Goal: Task Accomplishment & Management: Complete application form

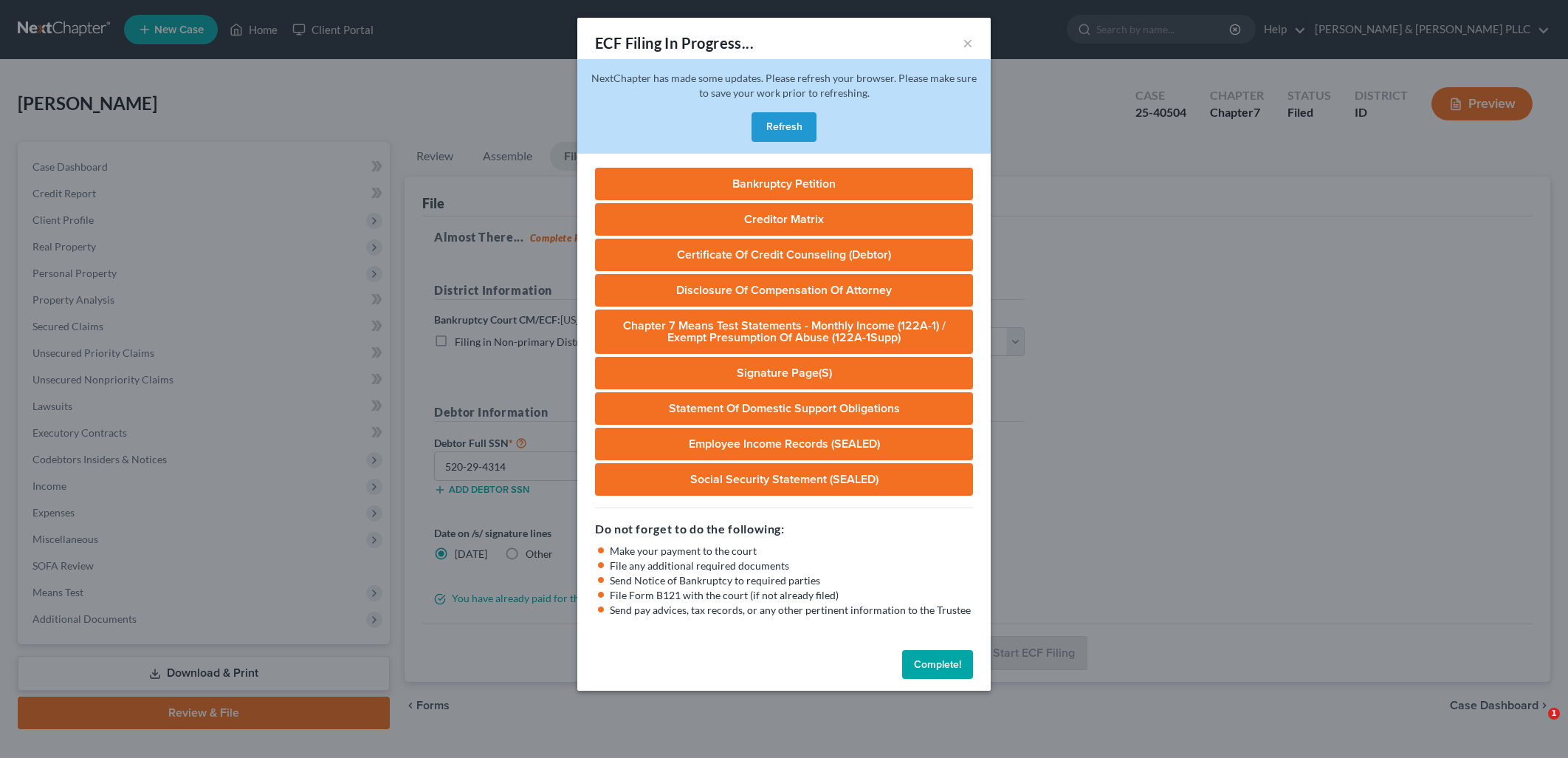
select select "3"
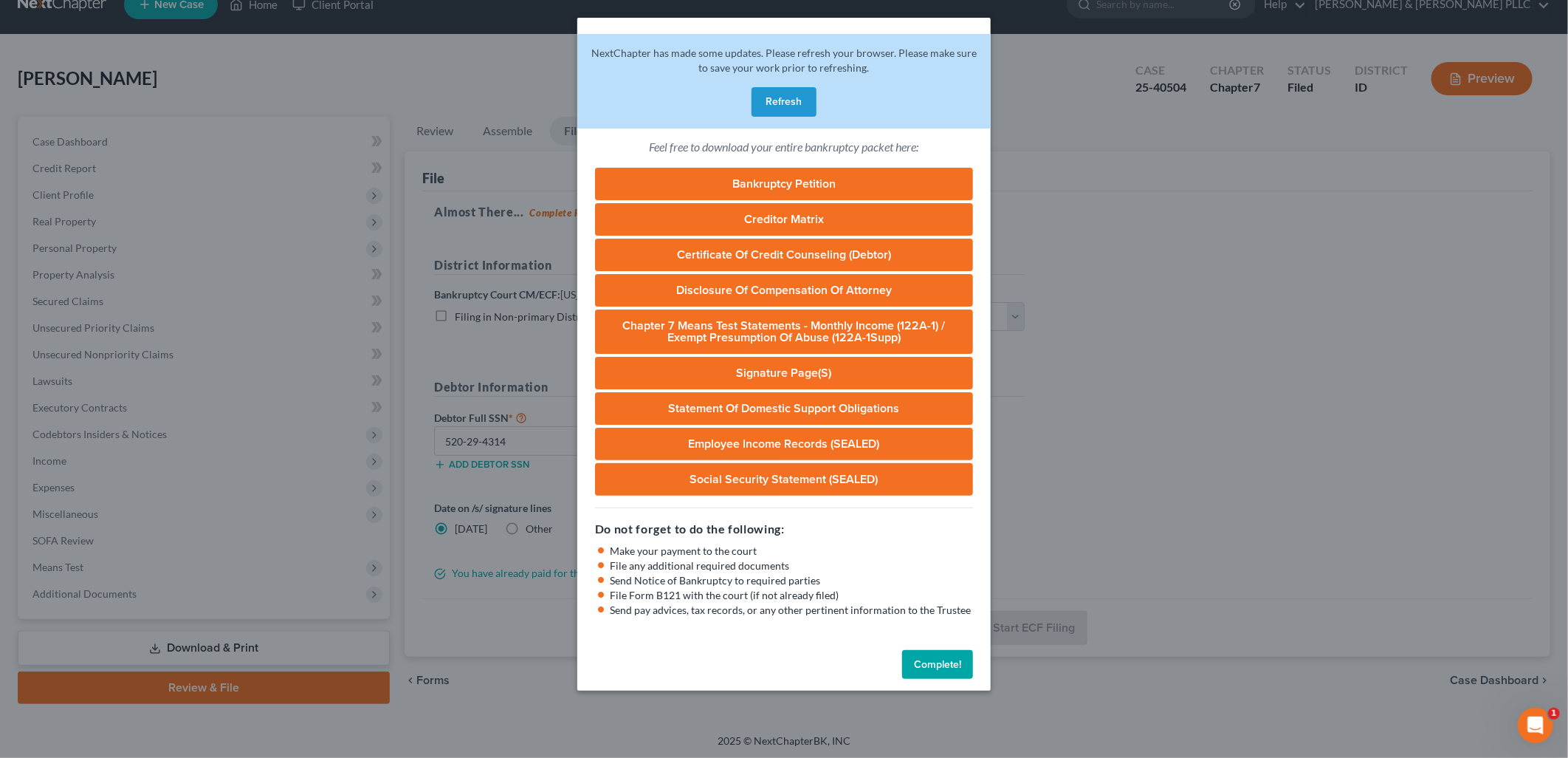
drag, startPoint x: 947, startPoint y: 650, endPoint x: 878, endPoint y: 640, distance: 69.7
click at [946, 650] on button "Complete!" at bounding box center [937, 664] width 71 height 30
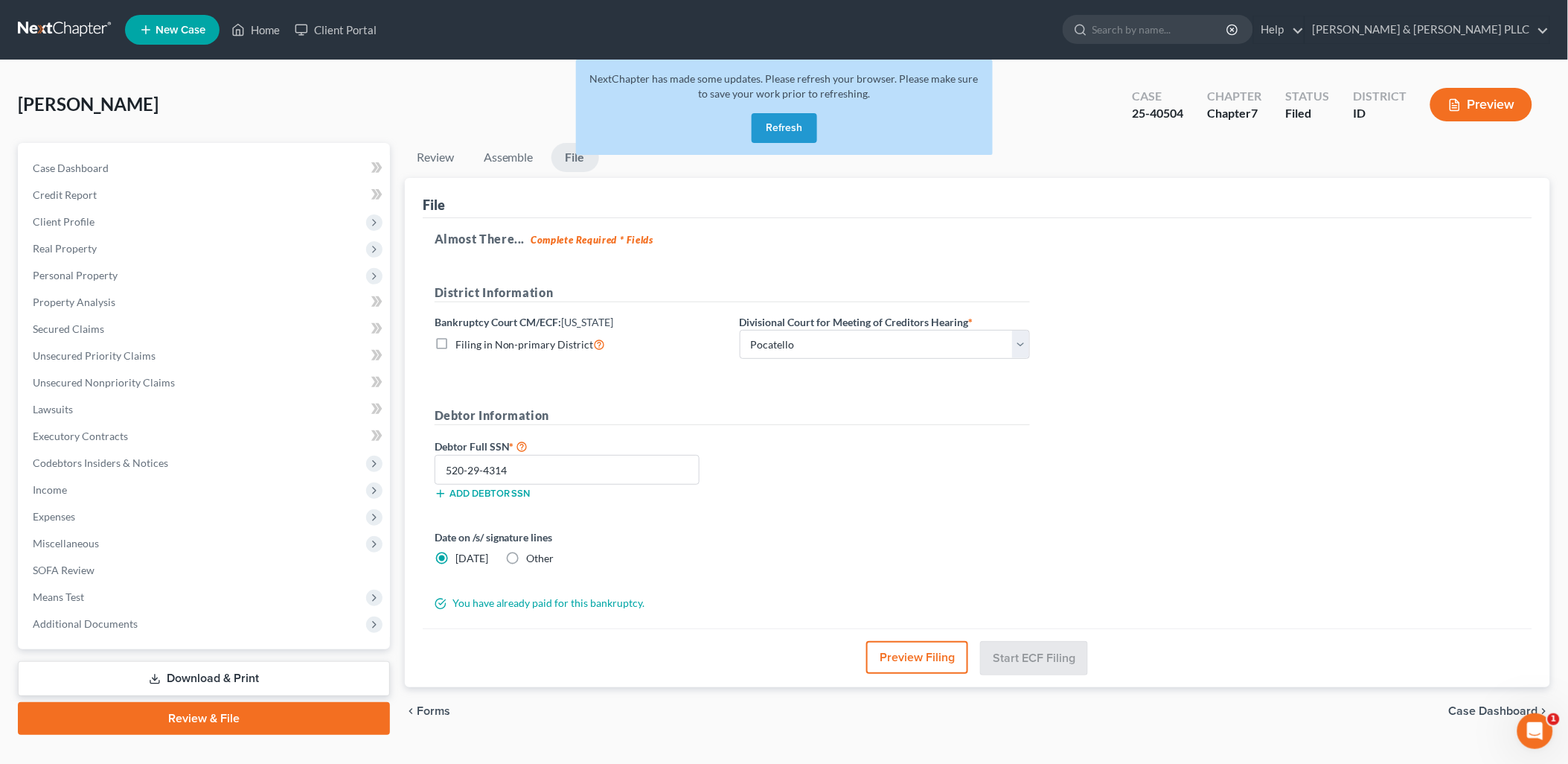
click at [784, 125] on button "Refresh" at bounding box center [784, 127] width 65 height 30
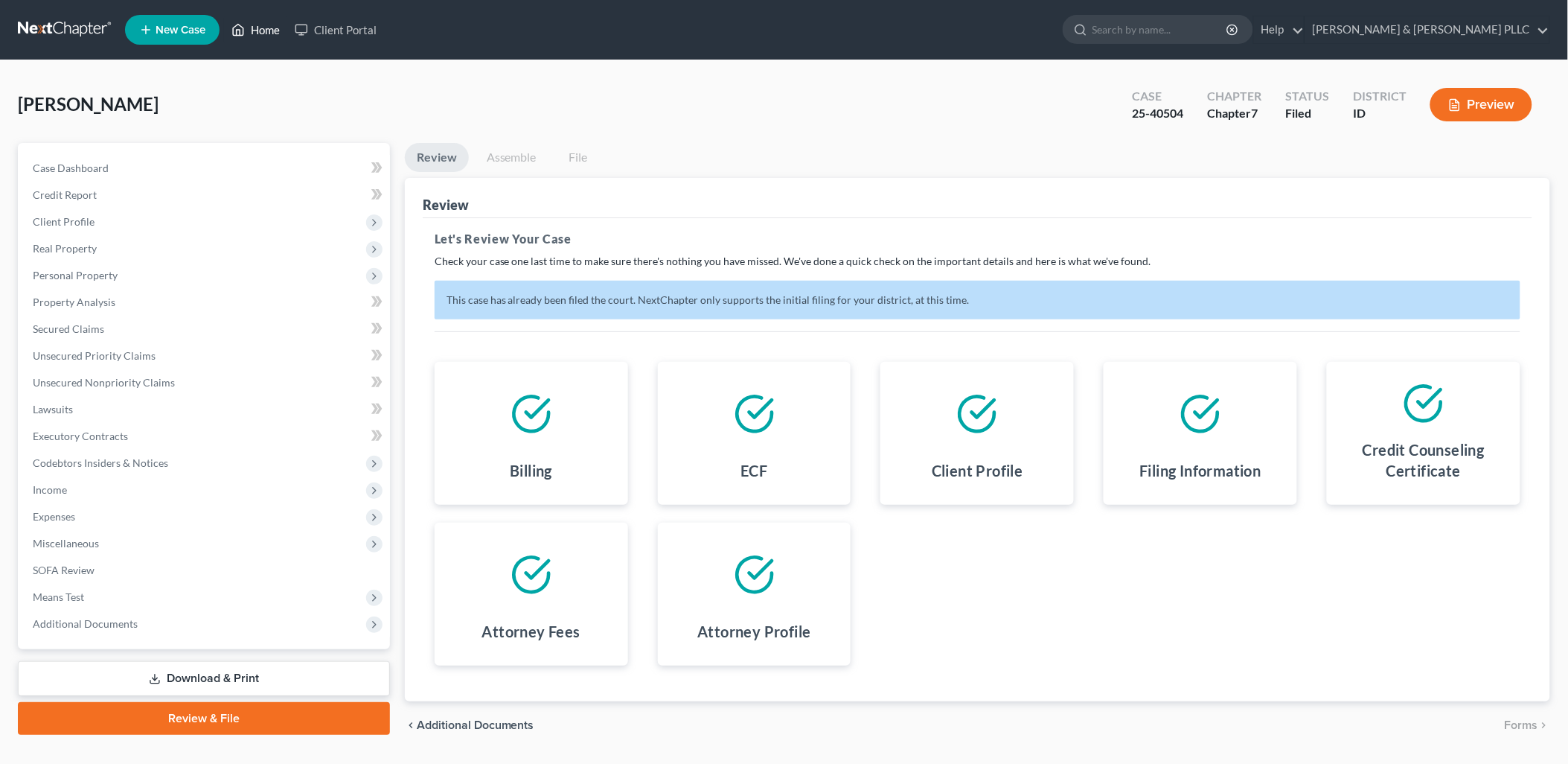
click at [272, 25] on link "Home" at bounding box center [256, 30] width 64 height 27
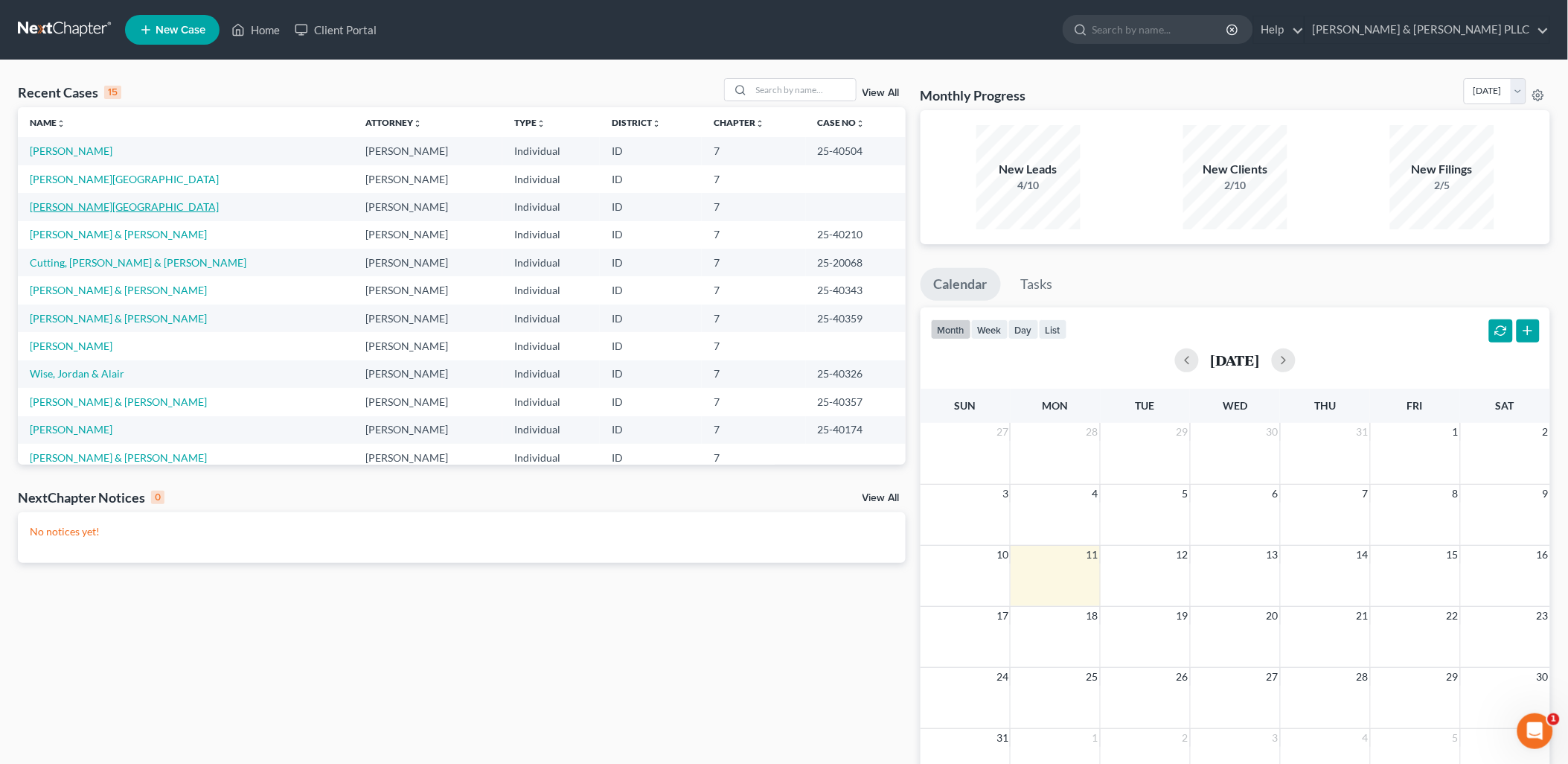
click at [62, 208] on link "Hill, Ambur" at bounding box center [124, 206] width 189 height 13
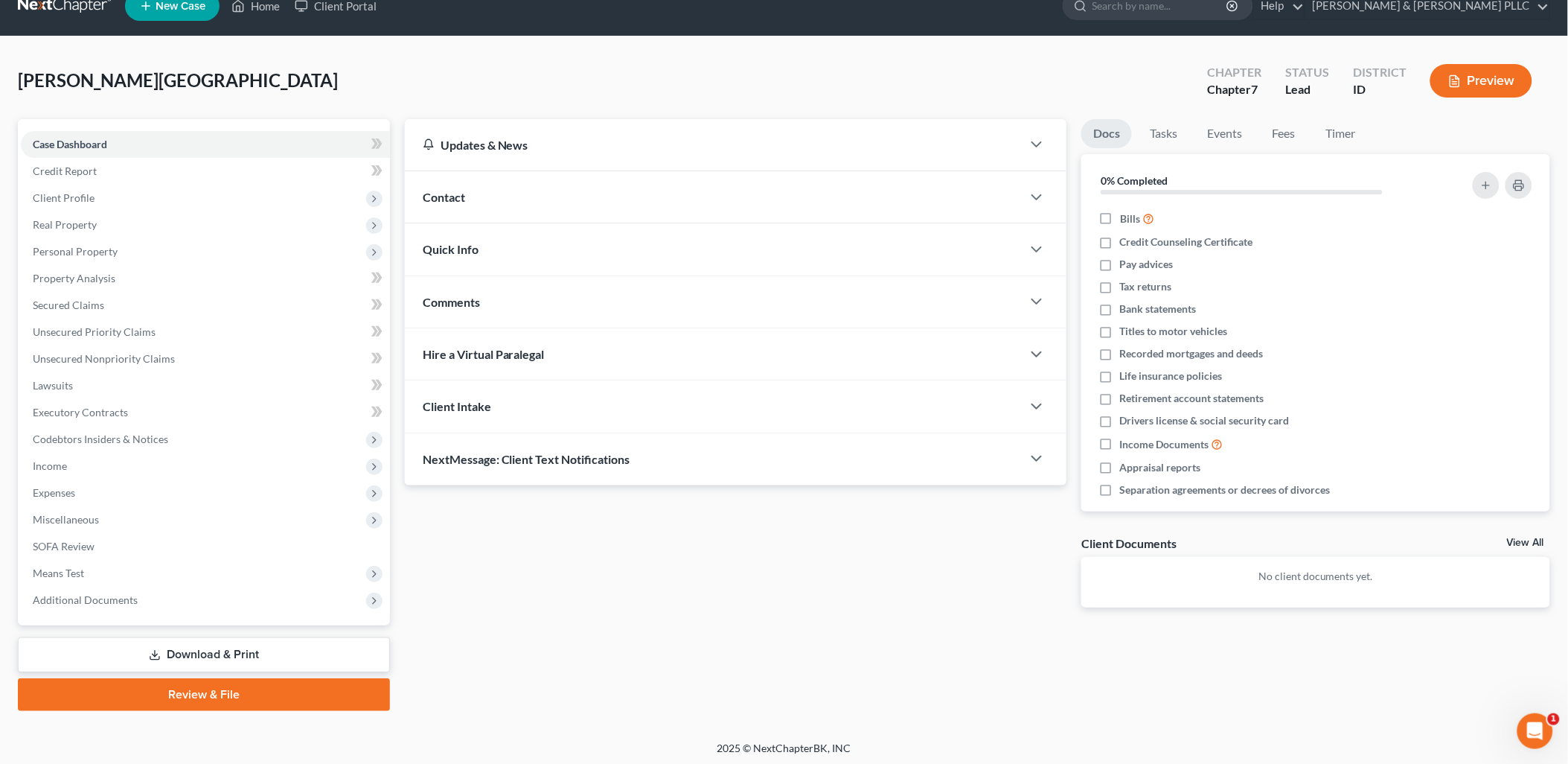
scroll to position [25, 0]
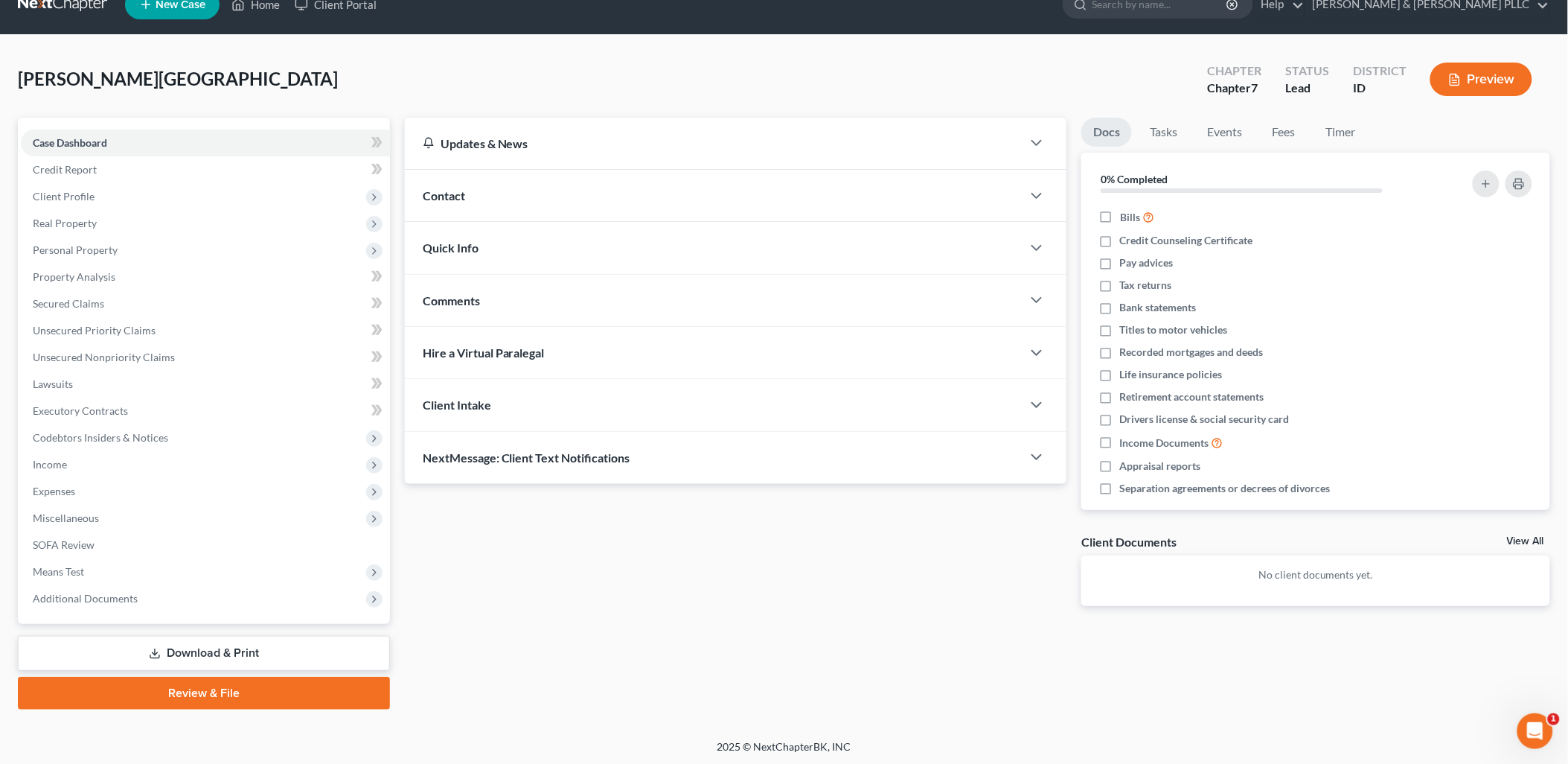
click at [265, 645] on link "Download & Print" at bounding box center [204, 653] width 372 height 35
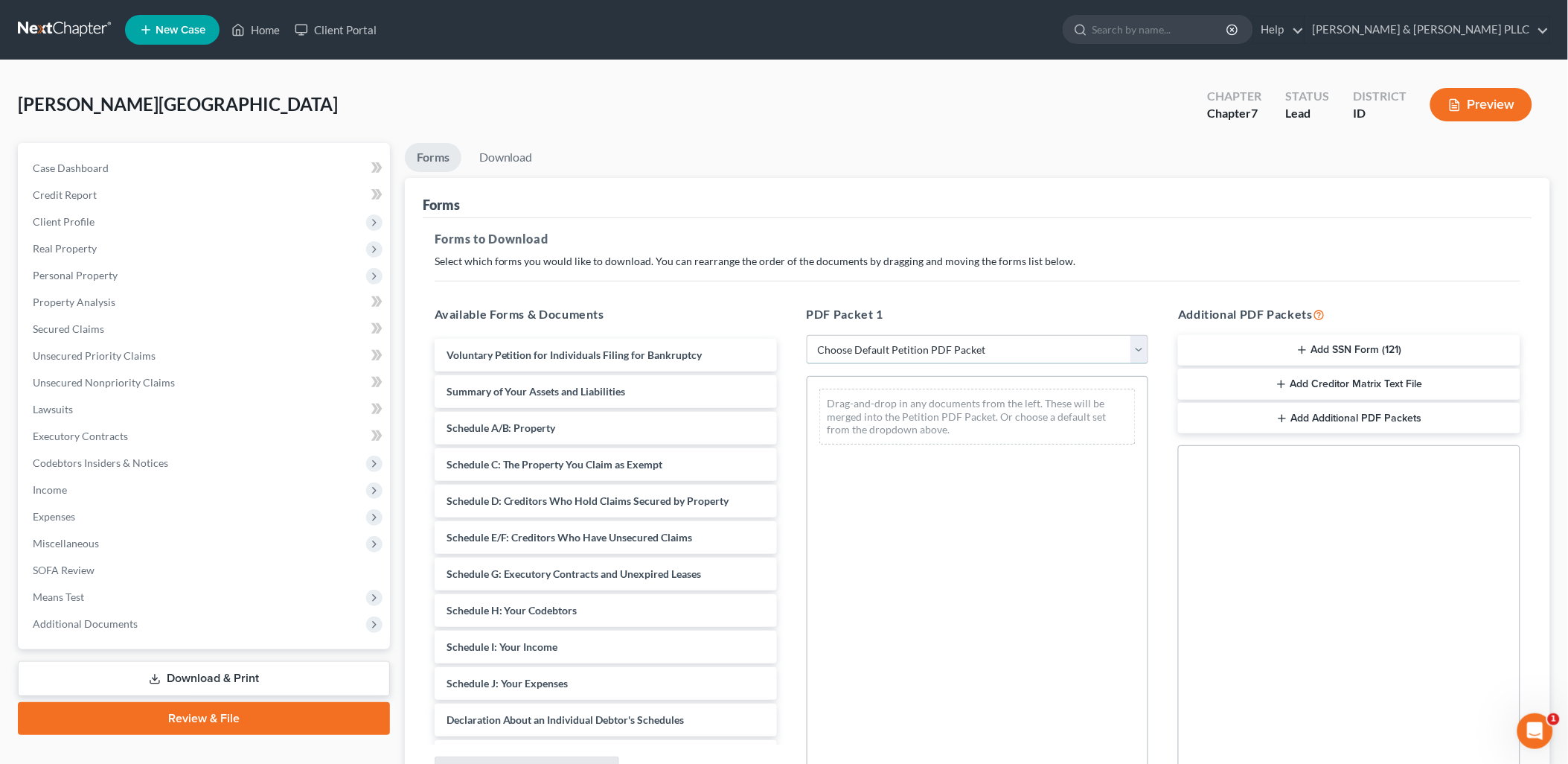
drag, startPoint x: 1138, startPoint y: 343, endPoint x: 1120, endPoint y: 358, distance: 23.4
click at [1137, 344] on select "Choose Default Petition PDF Packet Complete Bankruptcy Petition (all forms and …" at bounding box center [977, 350] width 342 height 30
select select "0"
click at [806, 335] on select "Choose Default Petition PDF Packet Complete Bankruptcy Petition (all forms and …" at bounding box center [977, 350] width 342 height 30
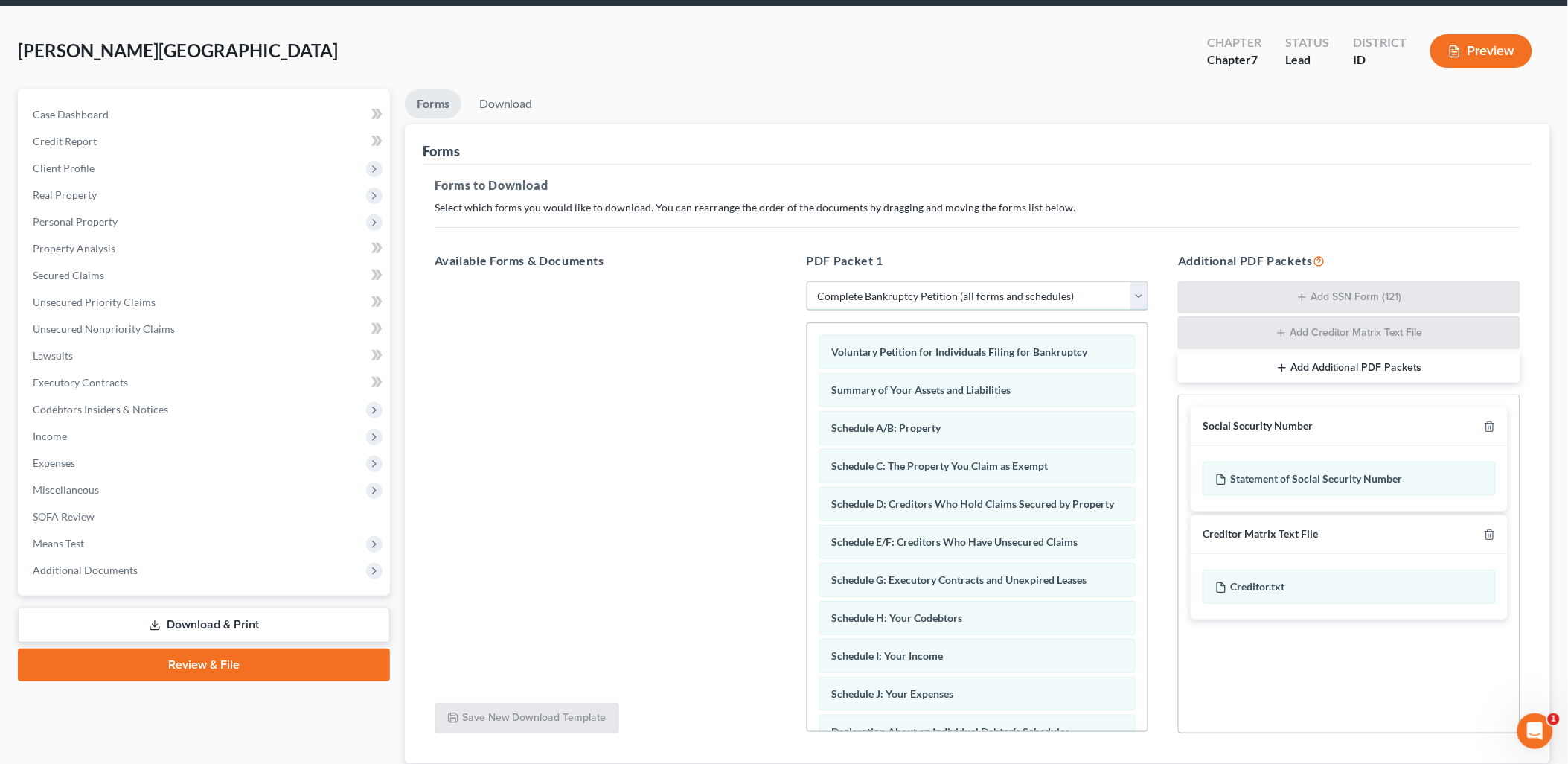
scroll to position [83, 0]
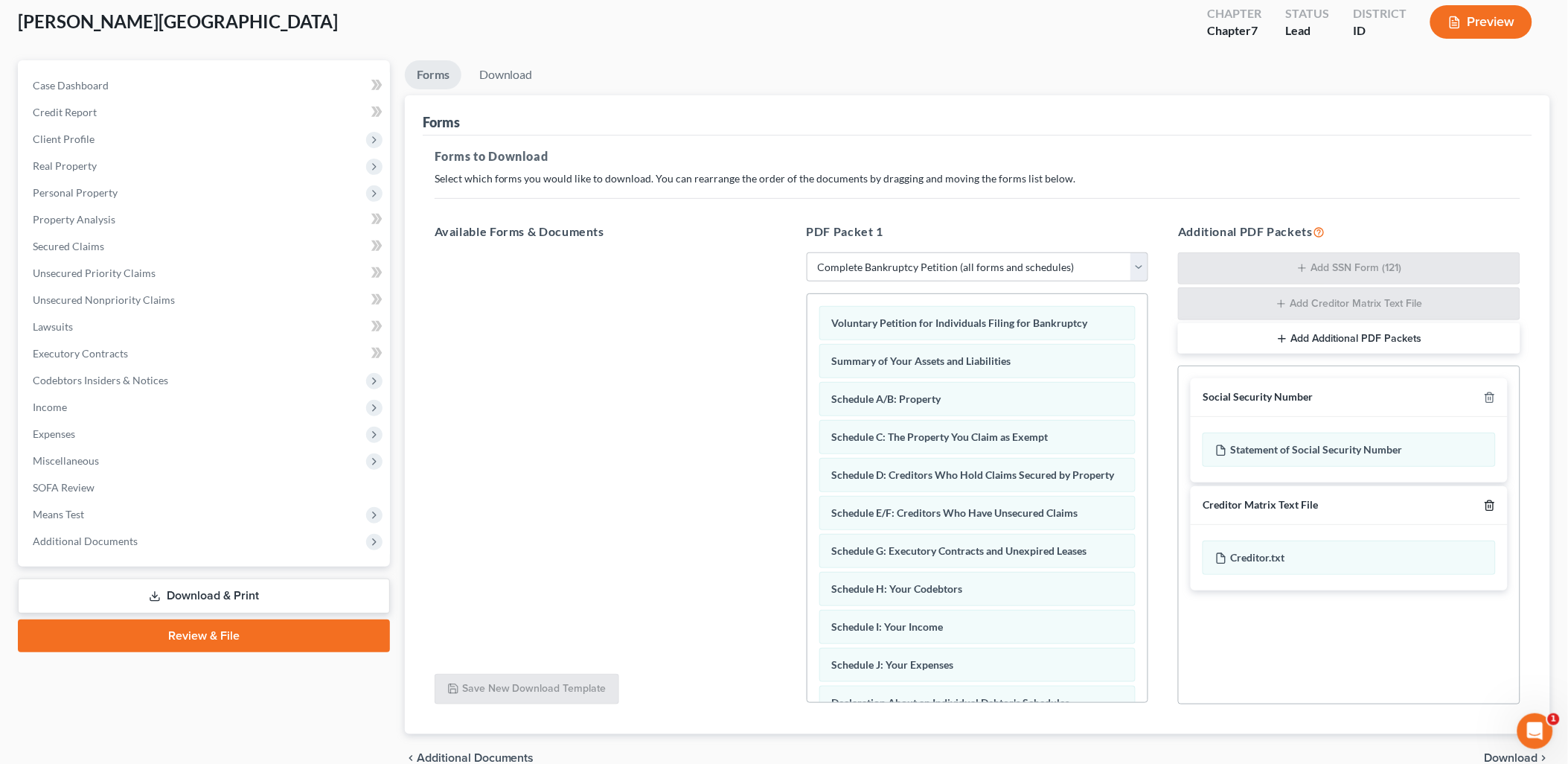
click at [1486, 500] on icon "button" at bounding box center [1489, 505] width 12 height 12
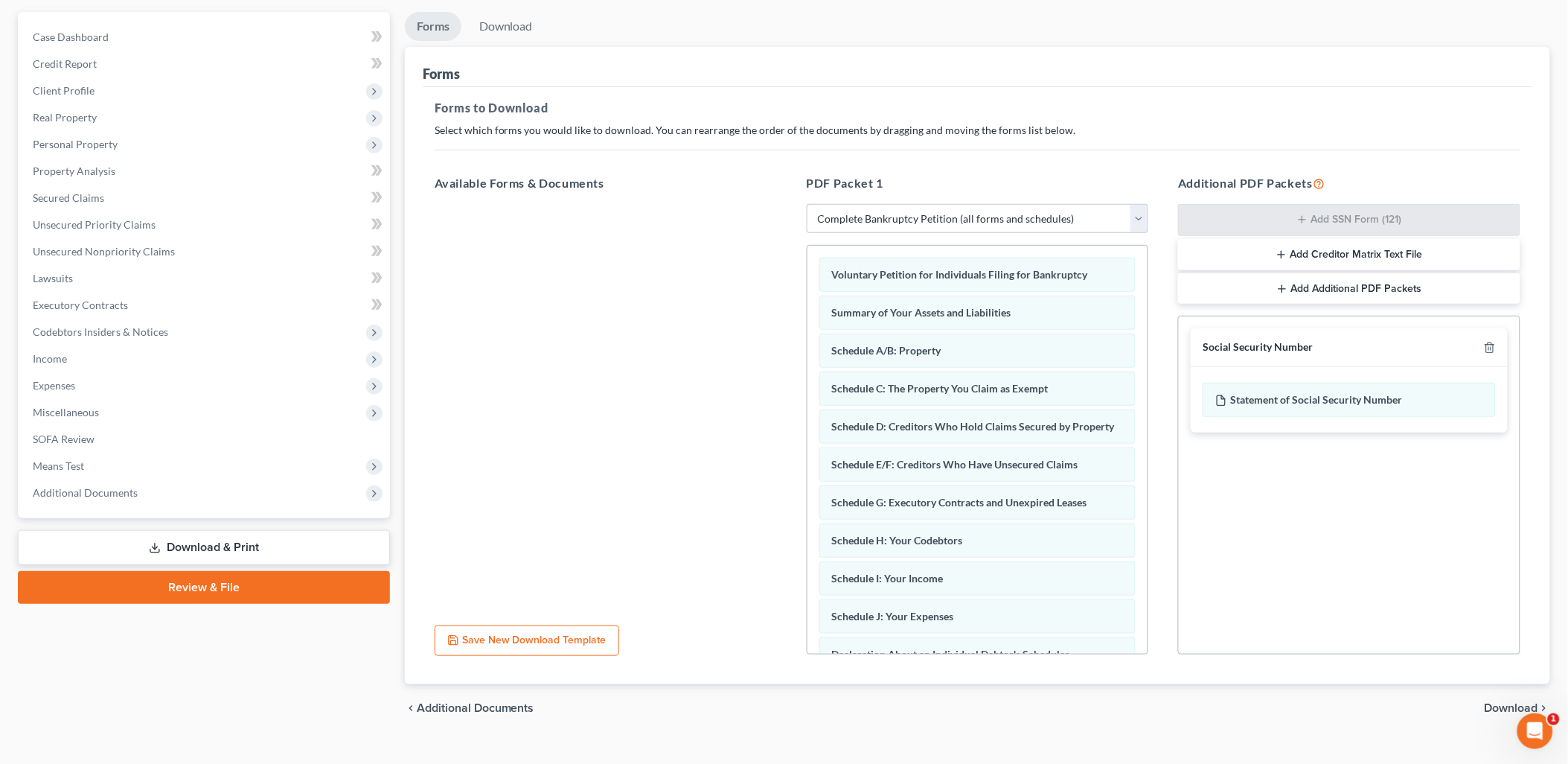
scroll to position [155, 0]
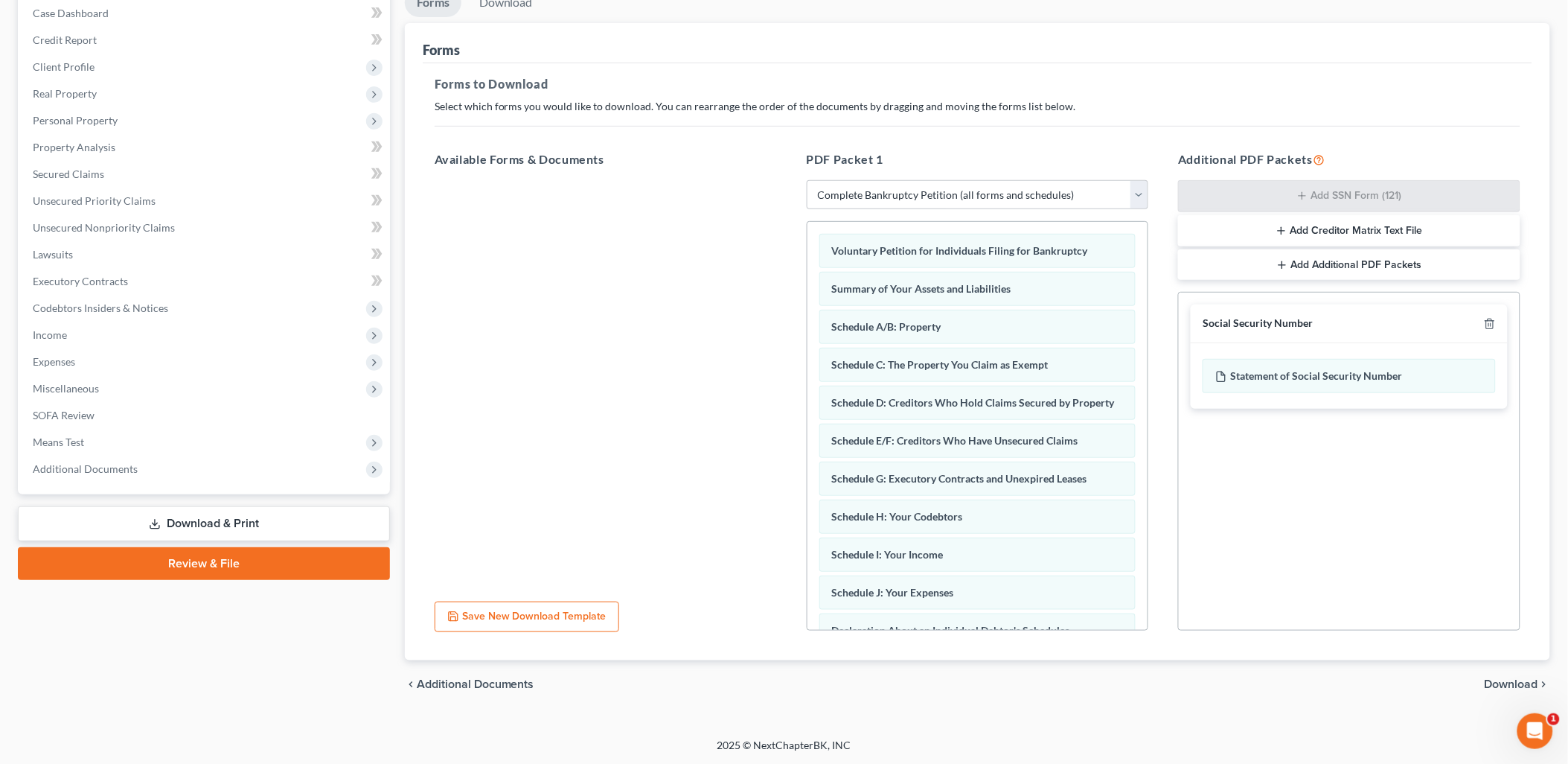
click at [1498, 678] on span "Download" at bounding box center [1511, 684] width 54 height 12
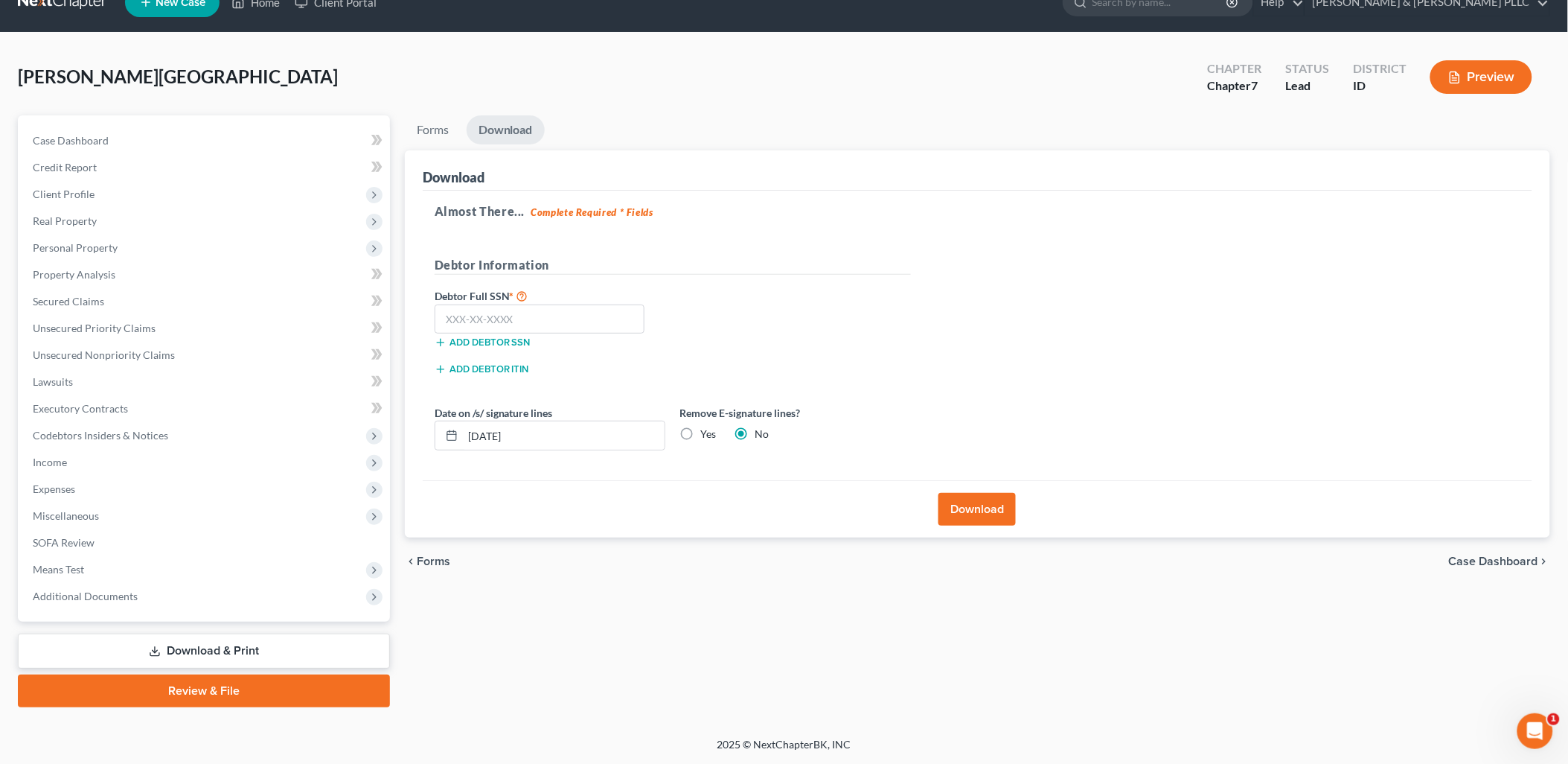
scroll to position [25, 0]
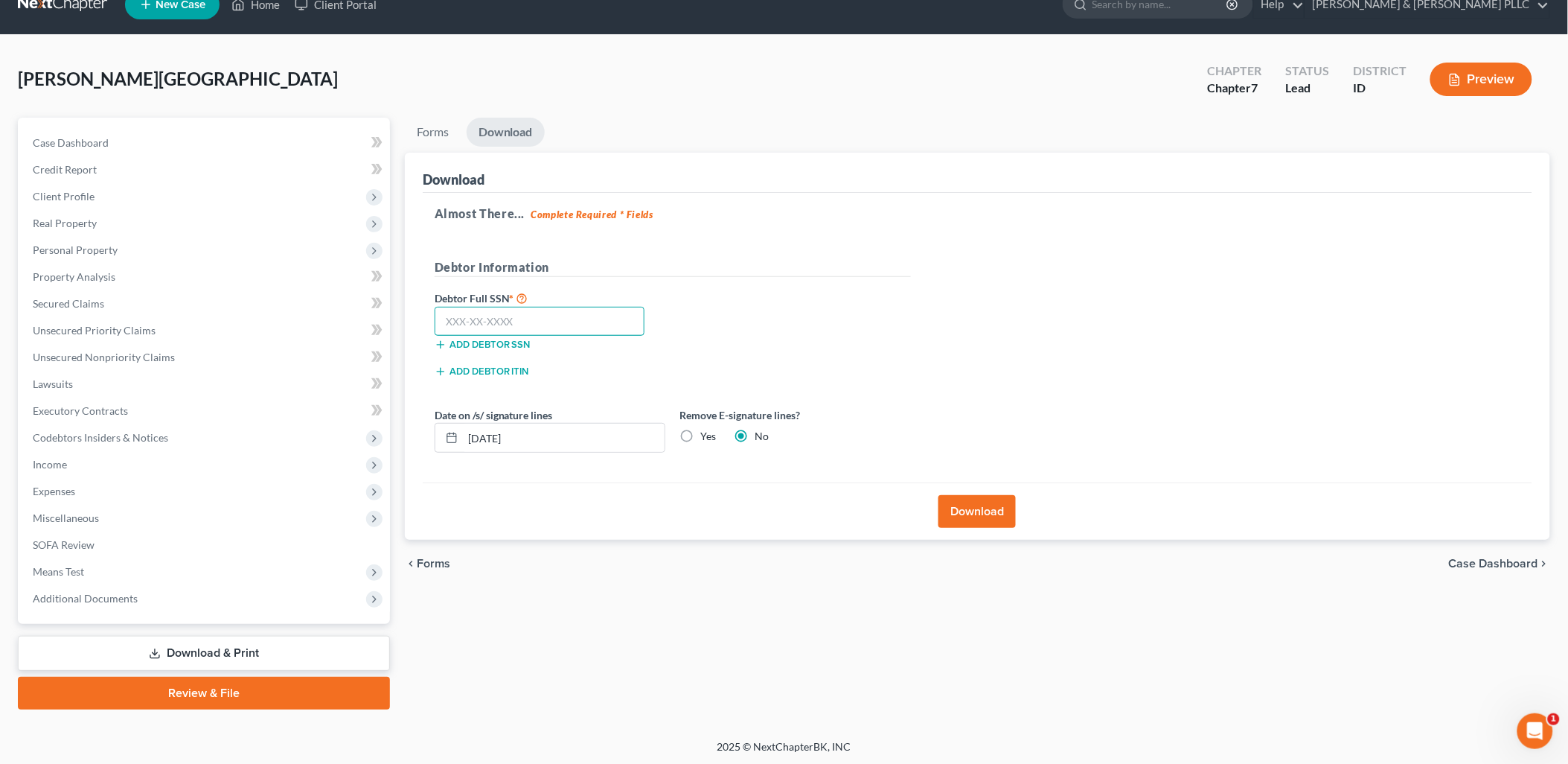
click at [483, 312] on input "text" at bounding box center [539, 321] width 211 height 30
type input "519-06-6372"
drag, startPoint x: 682, startPoint y: 434, endPoint x: 607, endPoint y: 435, distance: 75.0
click at [701, 434] on label "Yes" at bounding box center [709, 435] width 15 height 14
click at [707, 434] on input "Yes" at bounding box center [712, 434] width 10 height 10
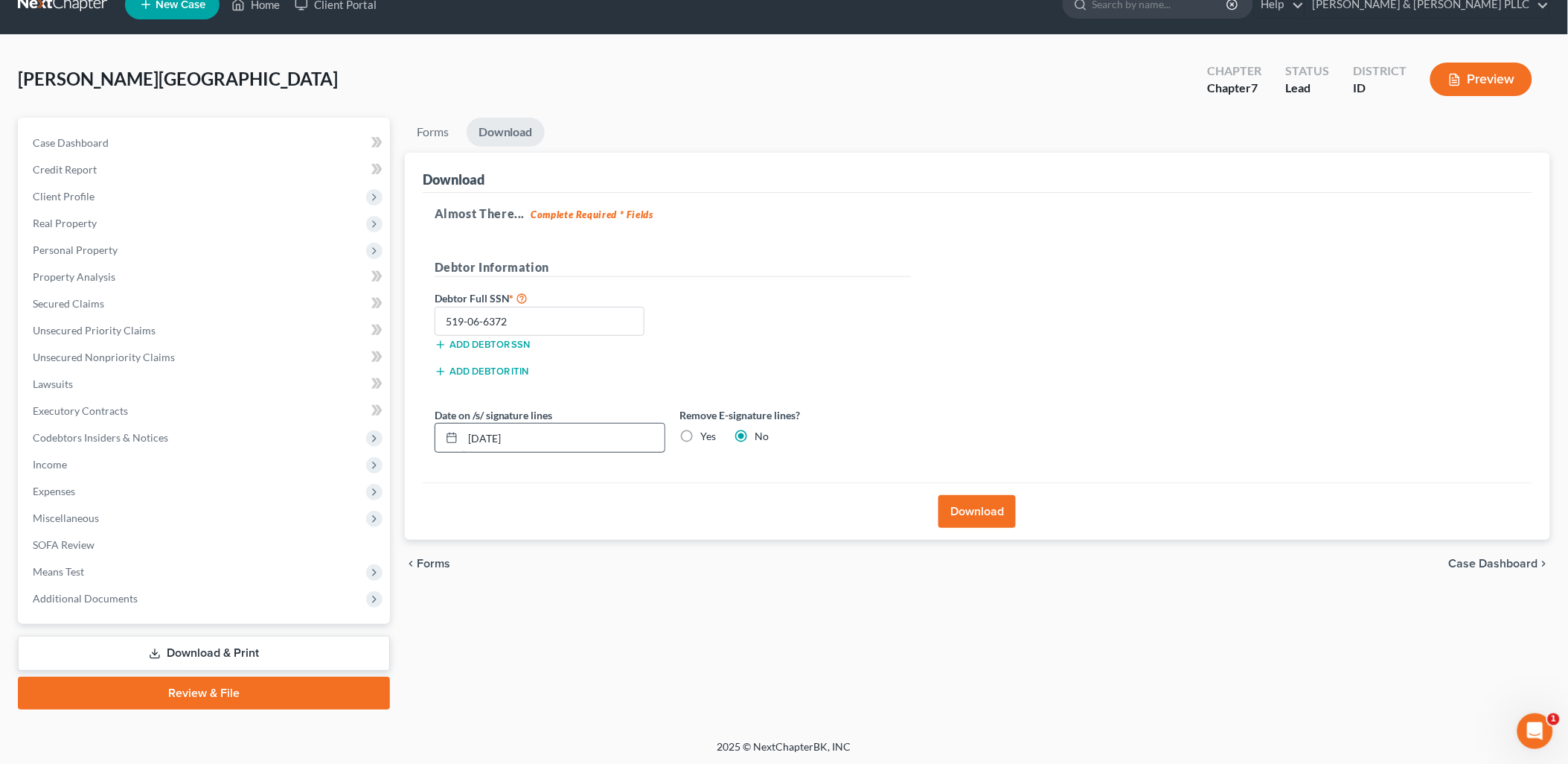
radio input "true"
radio input "false"
drag, startPoint x: 581, startPoint y: 437, endPoint x: 10, endPoint y: 460, distance: 571.5
click at [27, 463] on div "Petition Navigation Case Dashboard Payments Invoices Payments Payments Credit R…" at bounding box center [784, 413] width 1547 height 592
click at [973, 501] on button "Download" at bounding box center [977, 512] width 77 height 33
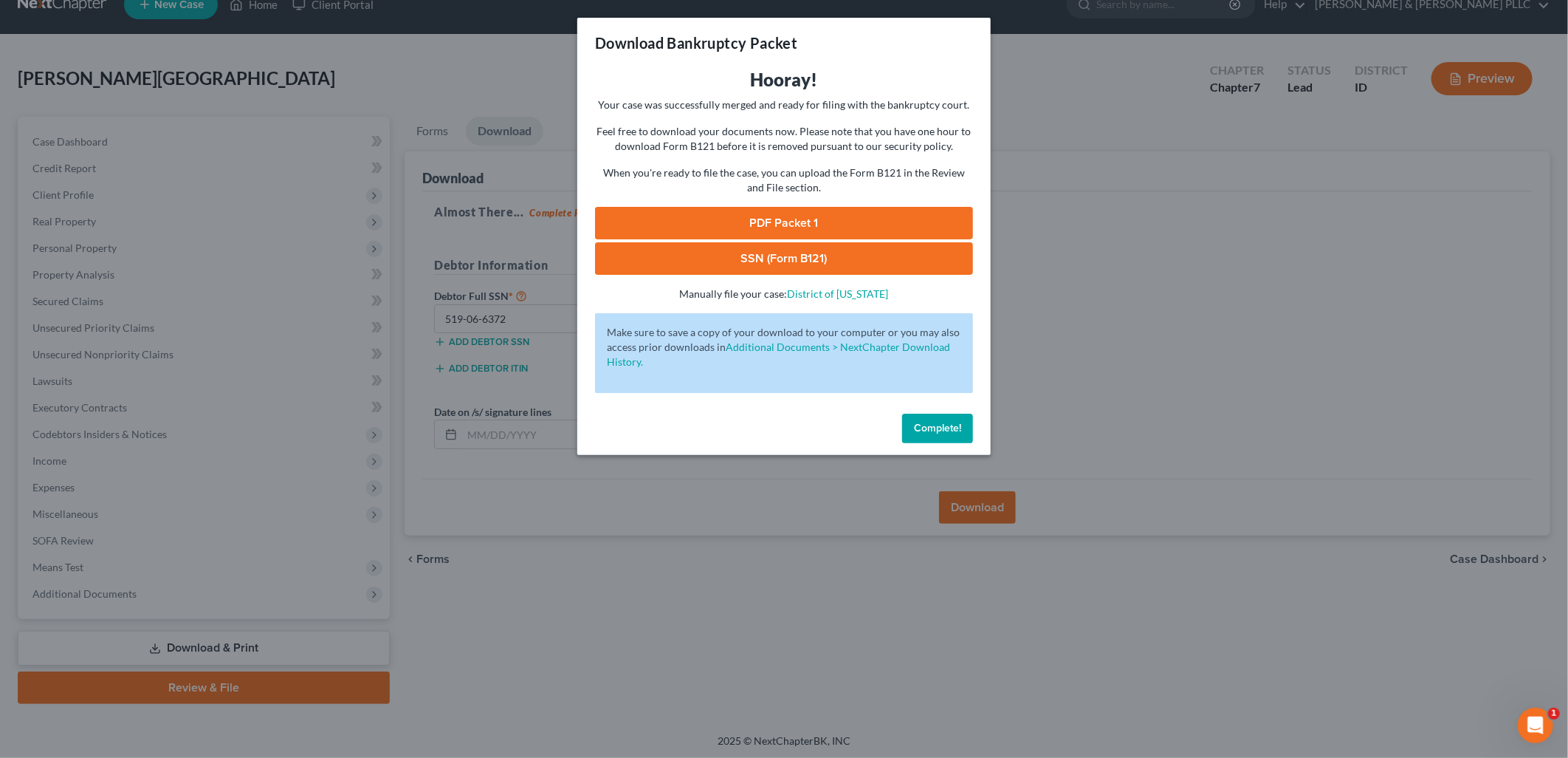
drag, startPoint x: 701, startPoint y: 209, endPoint x: 713, endPoint y: 211, distance: 12.2
click at [702, 209] on link "PDF Packet 1" at bounding box center [784, 223] width 377 height 32
click at [911, 261] on link "SSN (Form B121)" at bounding box center [784, 258] width 377 height 32
click at [937, 426] on span "Complete!" at bounding box center [936, 427] width 47 height 12
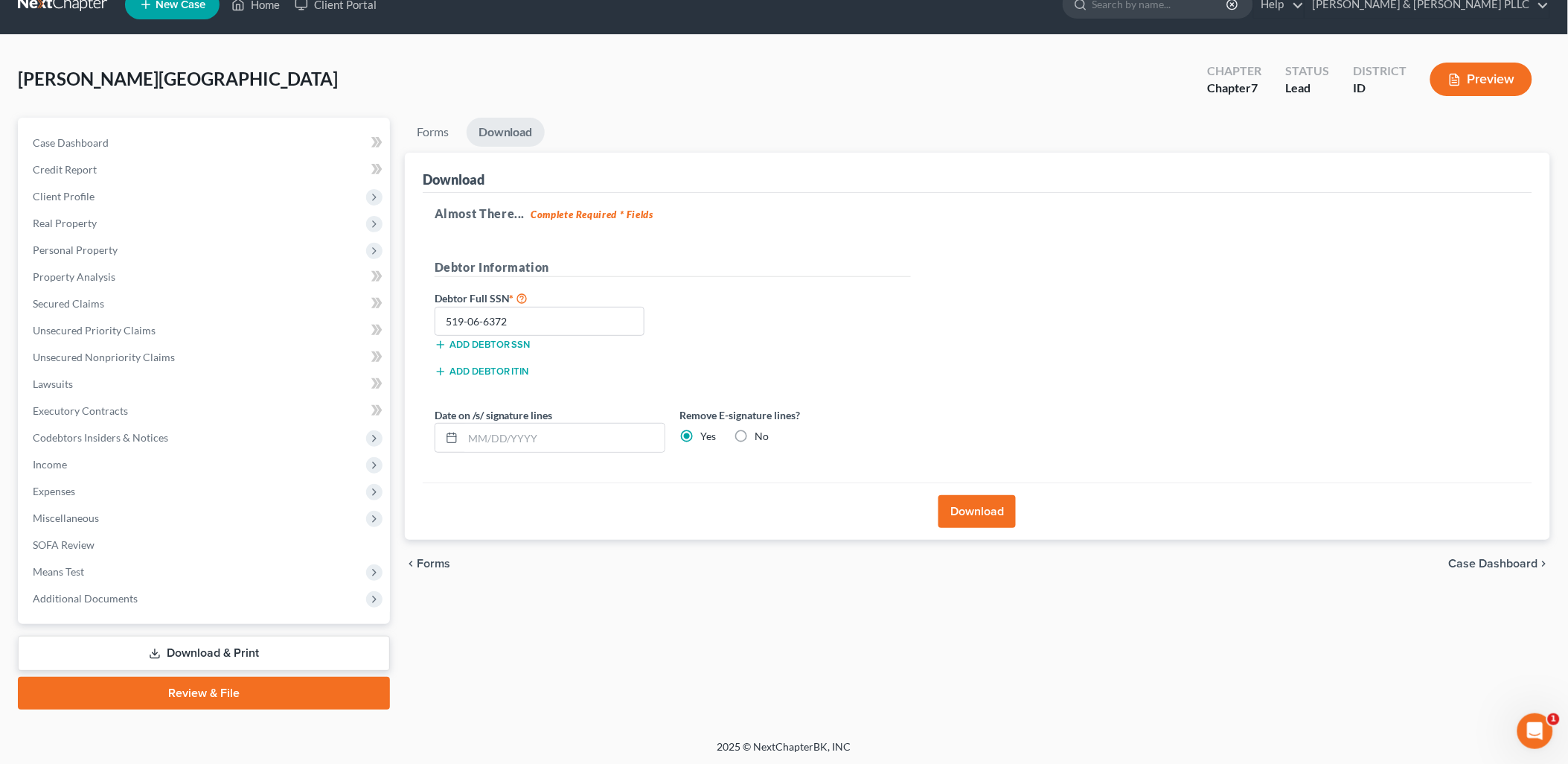
drag, startPoint x: 230, startPoint y: 645, endPoint x: 256, endPoint y: 640, distance: 26.5
click at [232, 644] on link "Download & Print" at bounding box center [204, 653] width 372 height 35
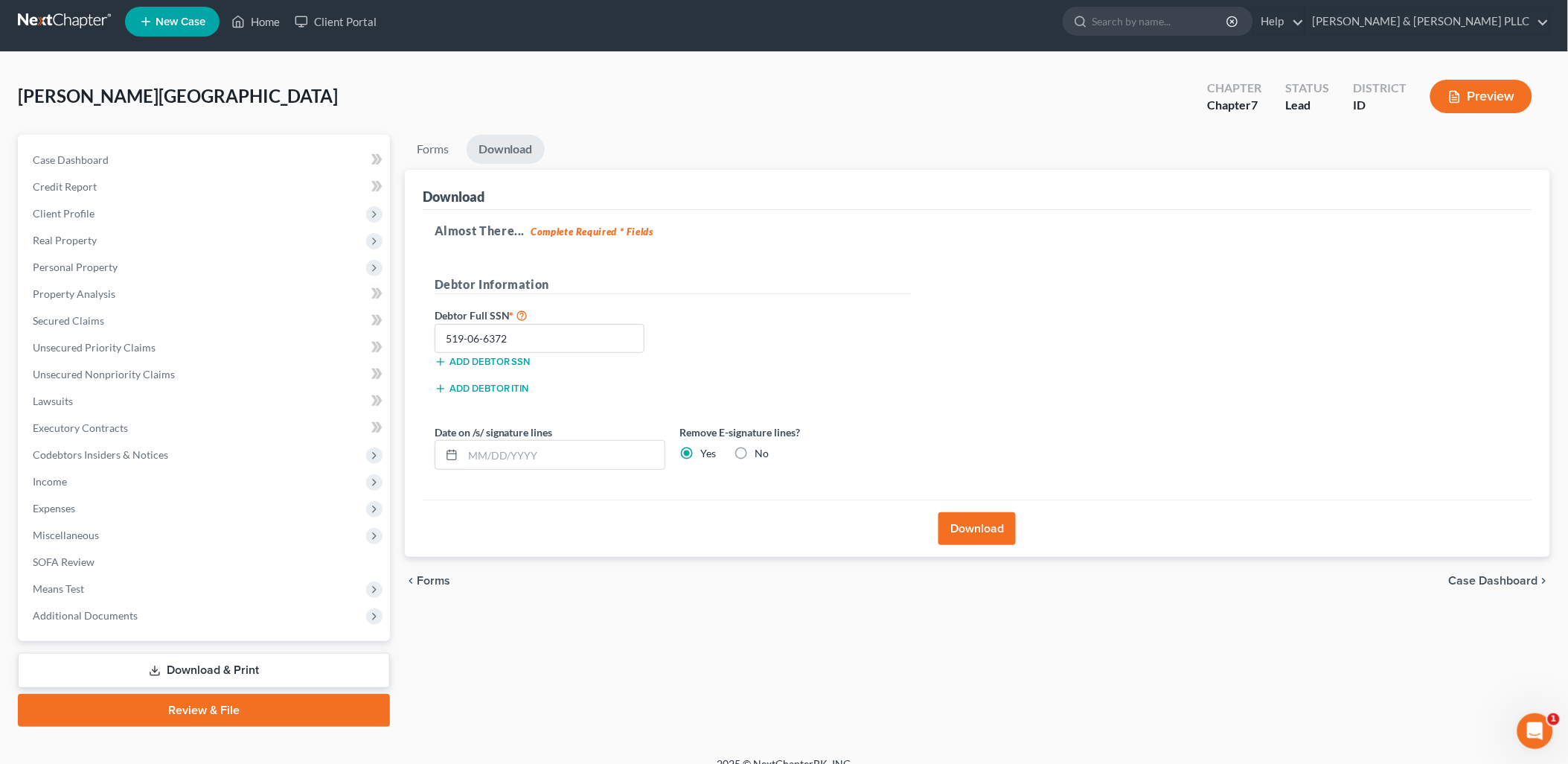
scroll to position [0, 0]
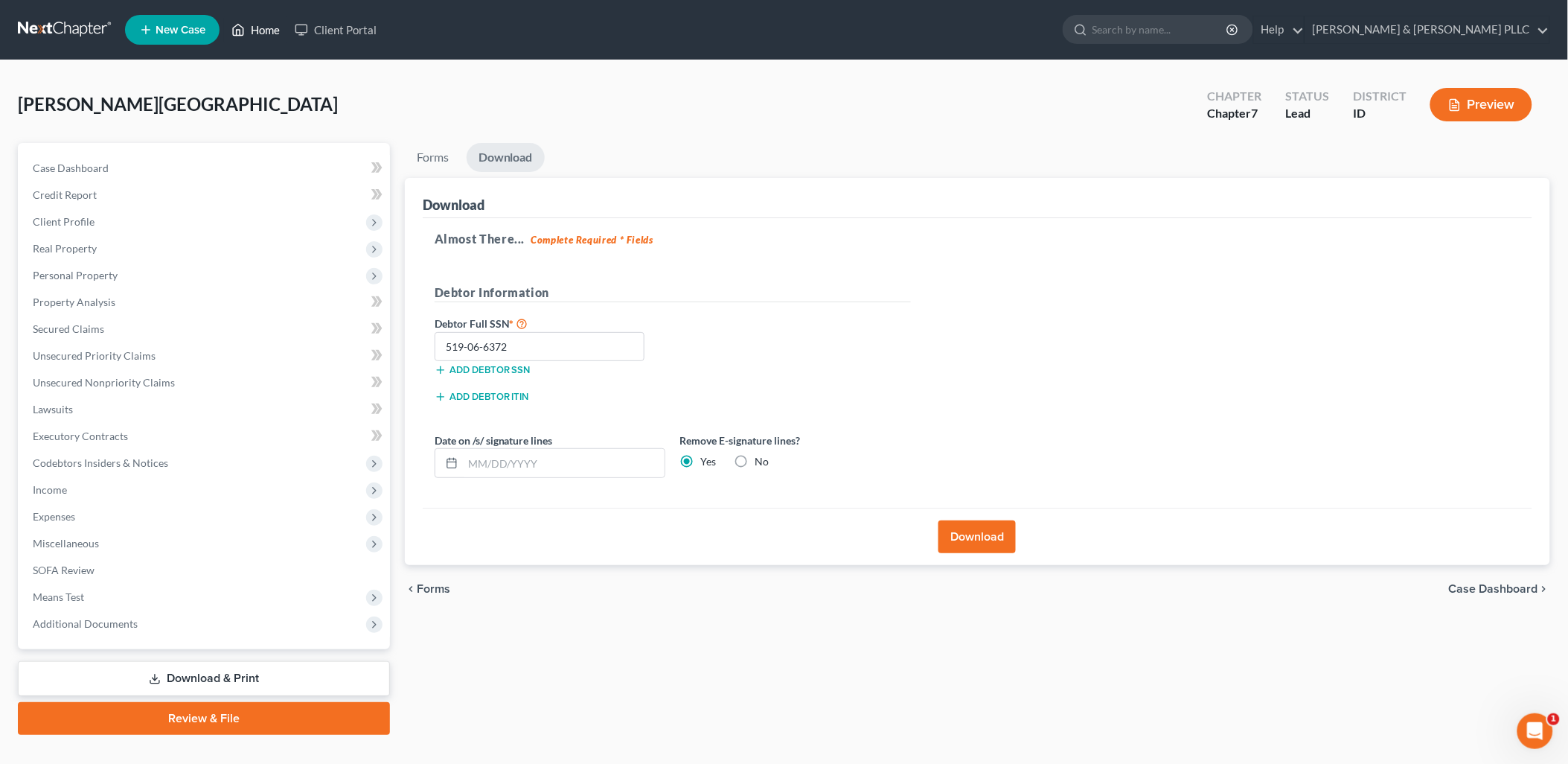
click at [260, 18] on link "Home" at bounding box center [256, 30] width 64 height 27
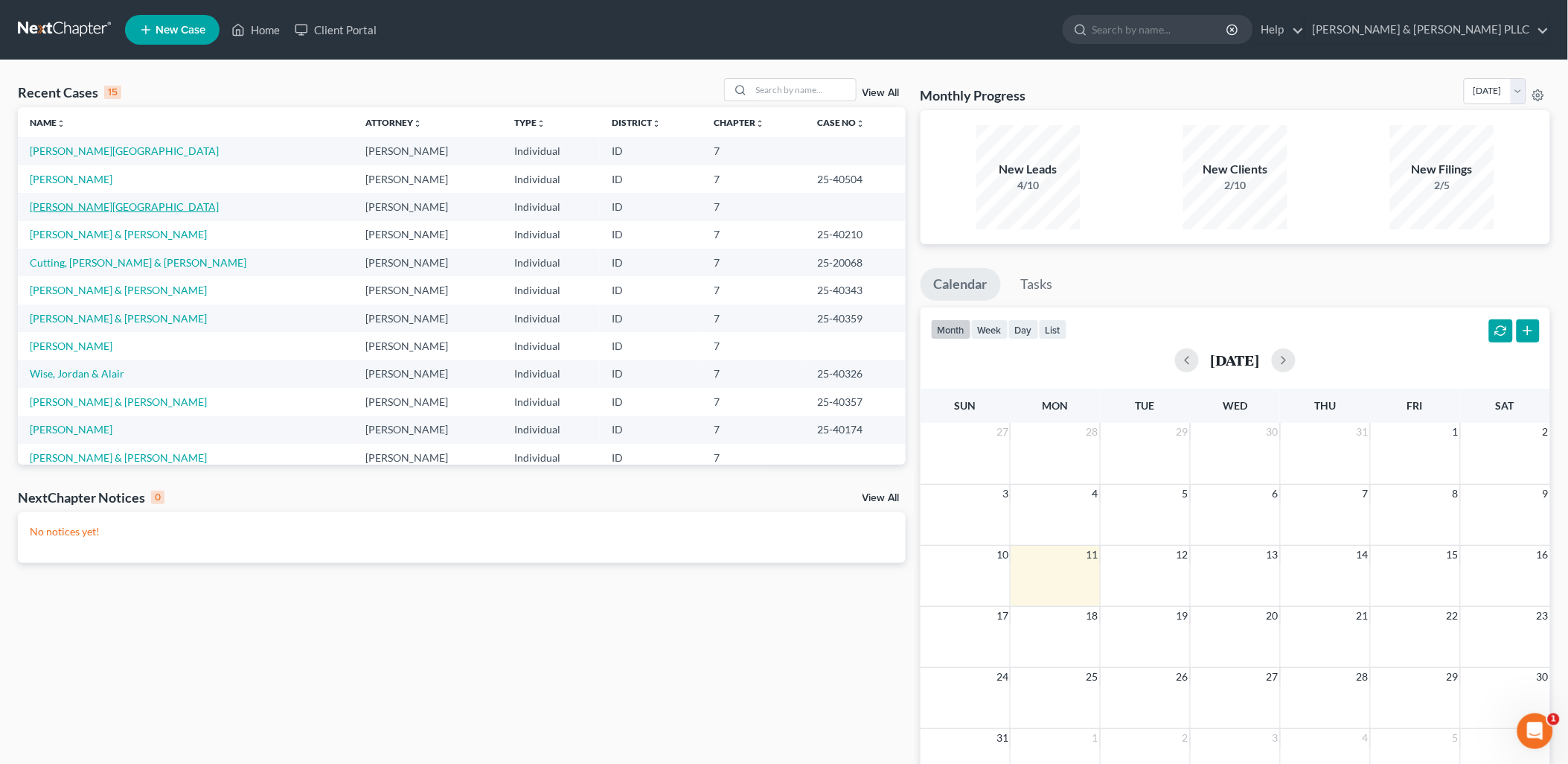
click at [55, 209] on link "Craig, Troy" at bounding box center [124, 206] width 189 height 13
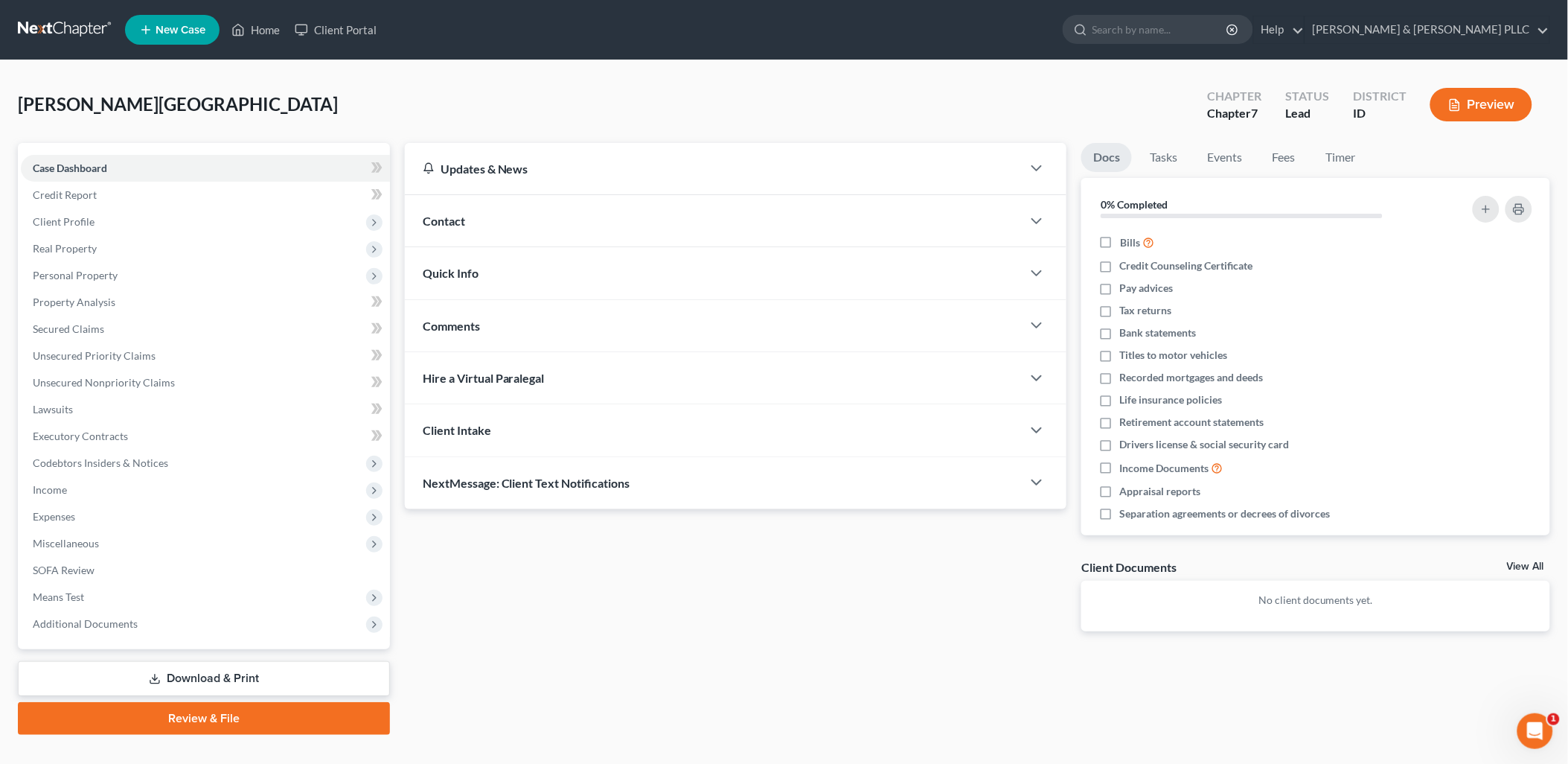
click at [171, 673] on link "Download & Print" at bounding box center [204, 678] width 372 height 35
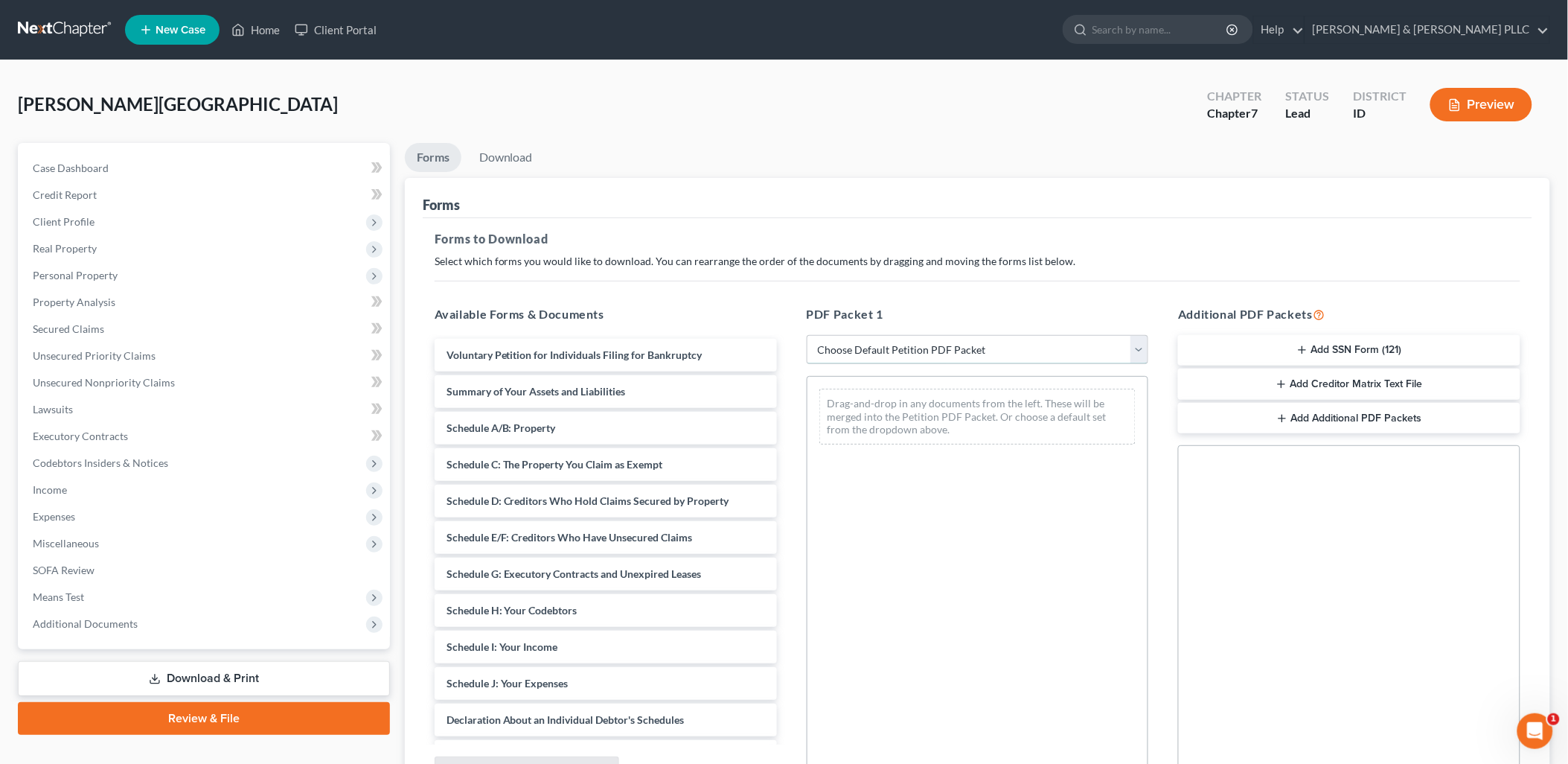
click at [1144, 345] on select "Choose Default Petition PDF Packet Complete Bankruptcy Petition (all forms and …" at bounding box center [977, 350] width 342 height 30
select select "0"
click at [806, 335] on select "Choose Default Petition PDF Packet Complete Bankruptcy Petition (all forms and …" at bounding box center [977, 350] width 342 height 30
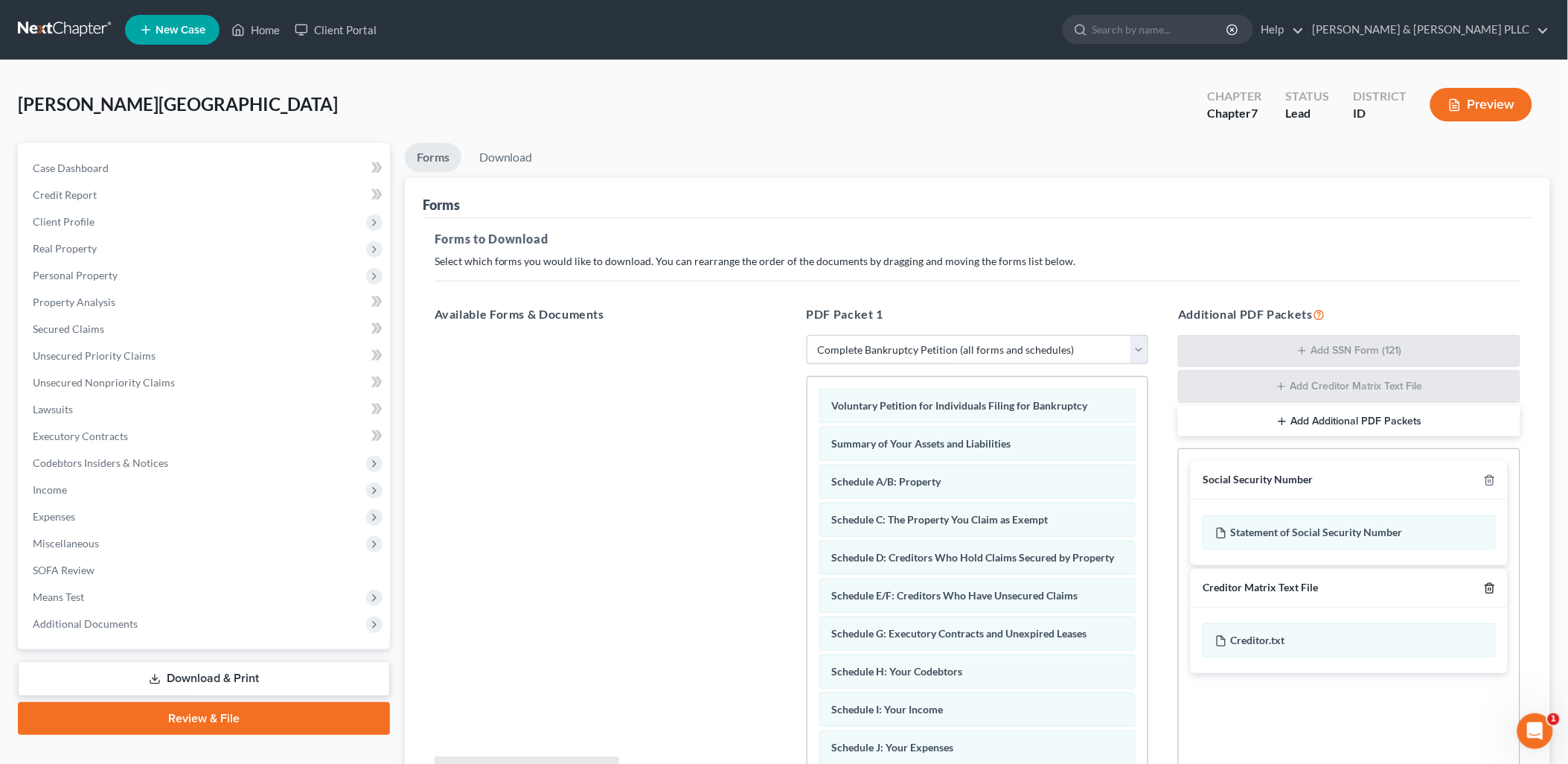
click at [1486, 591] on icon "button" at bounding box center [1489, 588] width 7 height 10
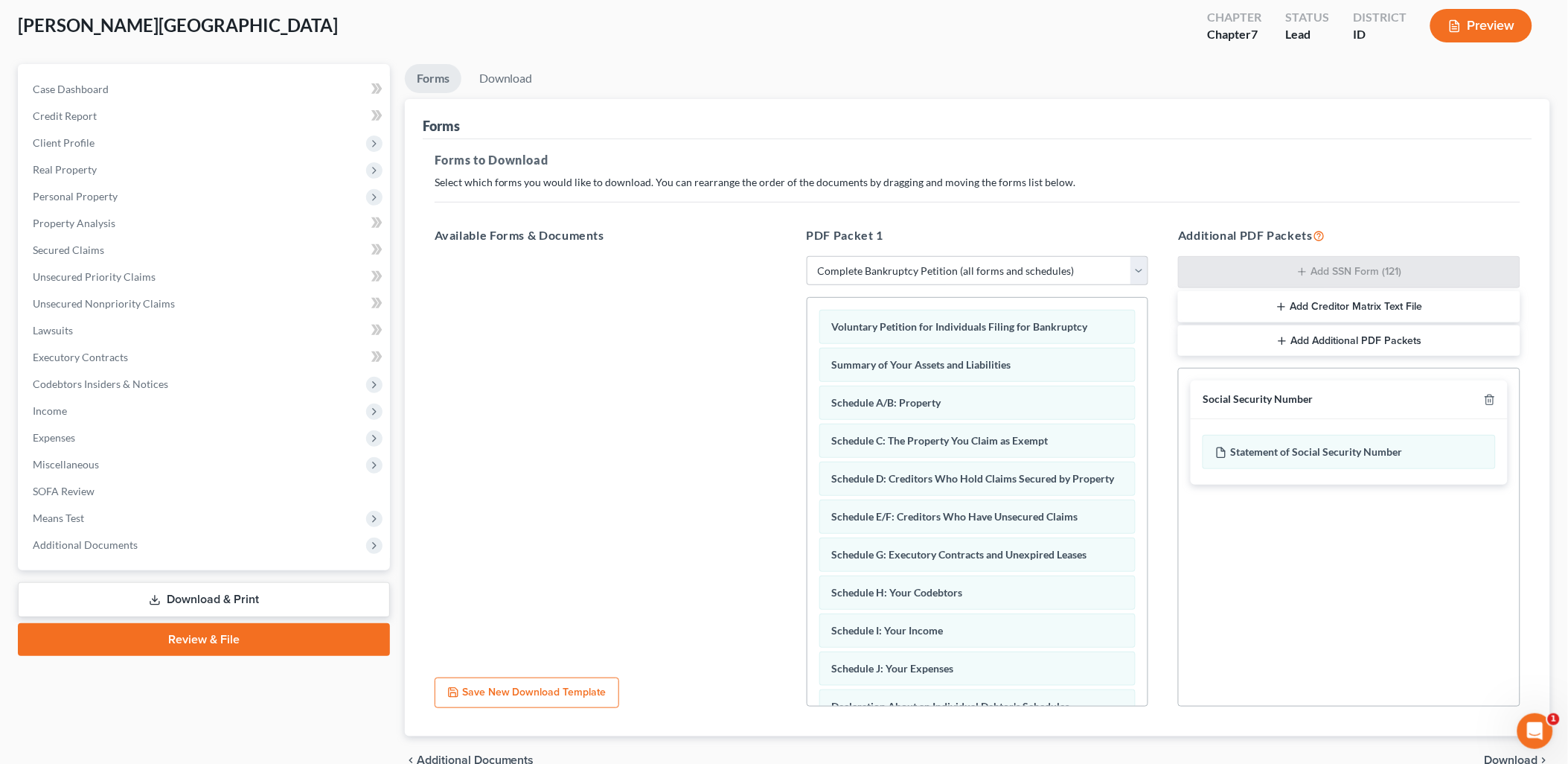
scroll to position [155, 0]
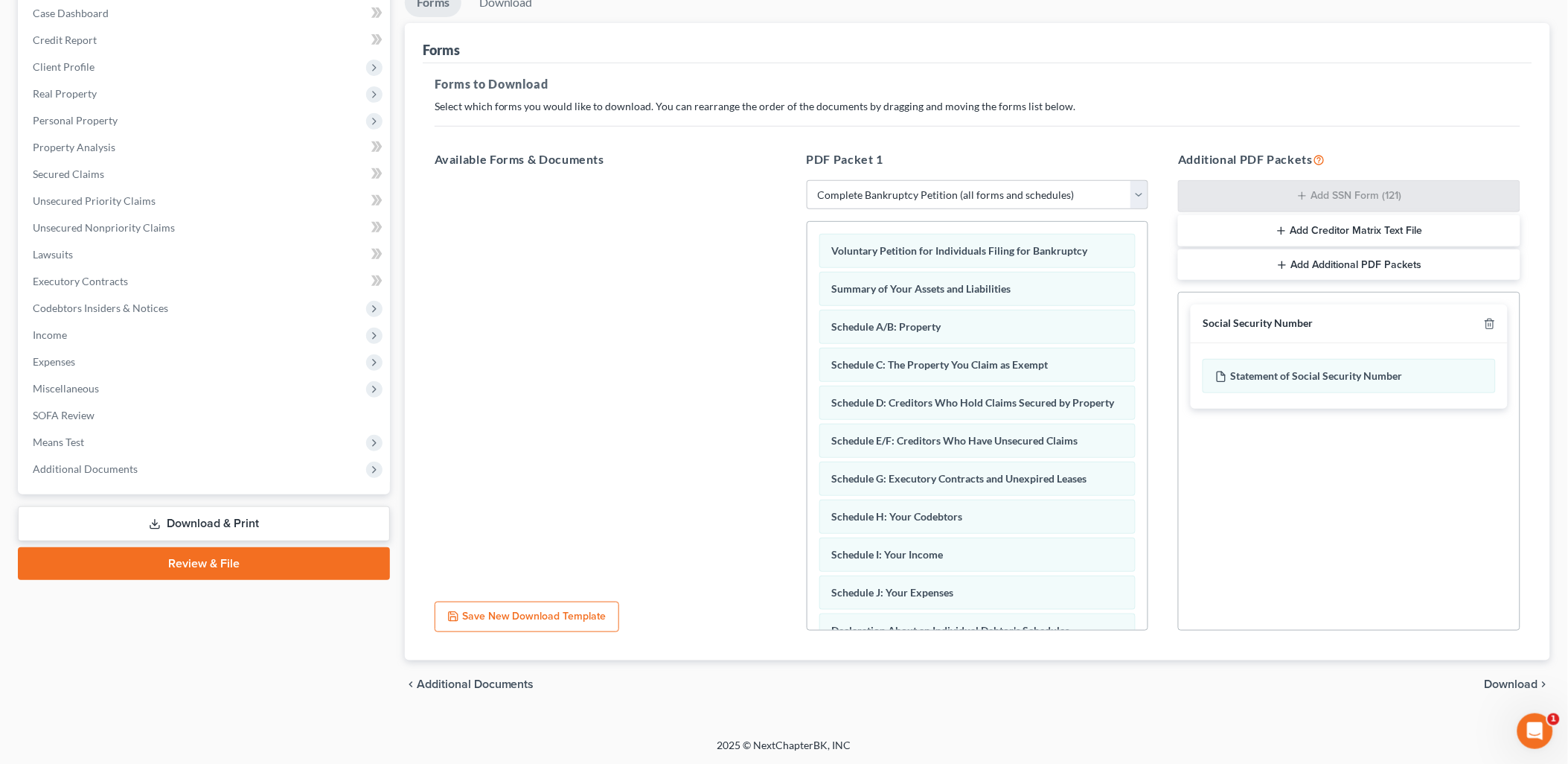
click at [1512, 678] on span "Download" at bounding box center [1511, 684] width 54 height 12
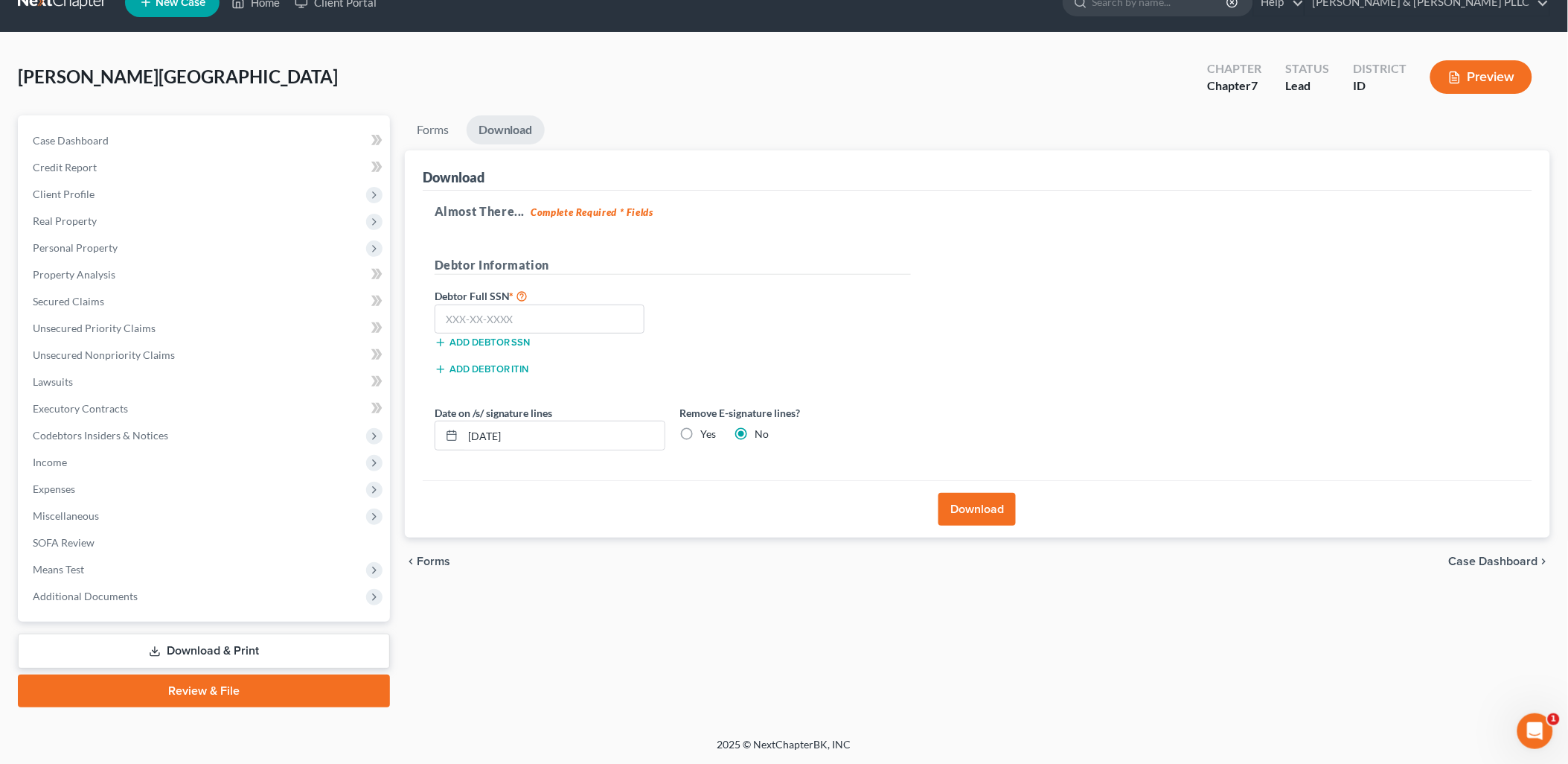
scroll to position [25, 0]
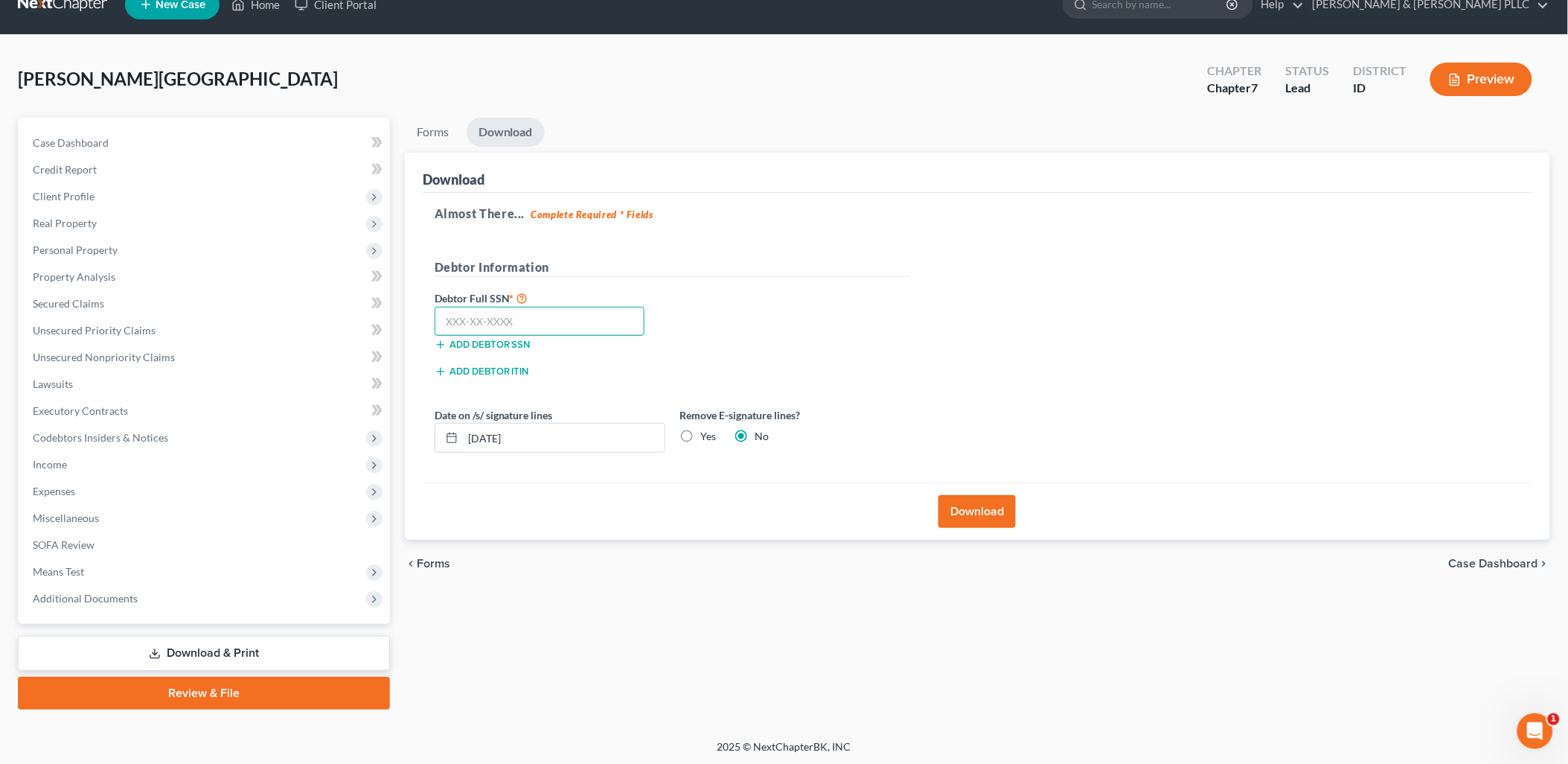
click at [554, 322] on input "text" at bounding box center [539, 321] width 211 height 30
type input "519-15-9579"
drag, startPoint x: 689, startPoint y: 434, endPoint x: 711, endPoint y: 434, distance: 22.0
click at [701, 434] on label "Yes" at bounding box center [709, 435] width 15 height 14
click at [707, 434] on input "Yes" at bounding box center [712, 434] width 10 height 10
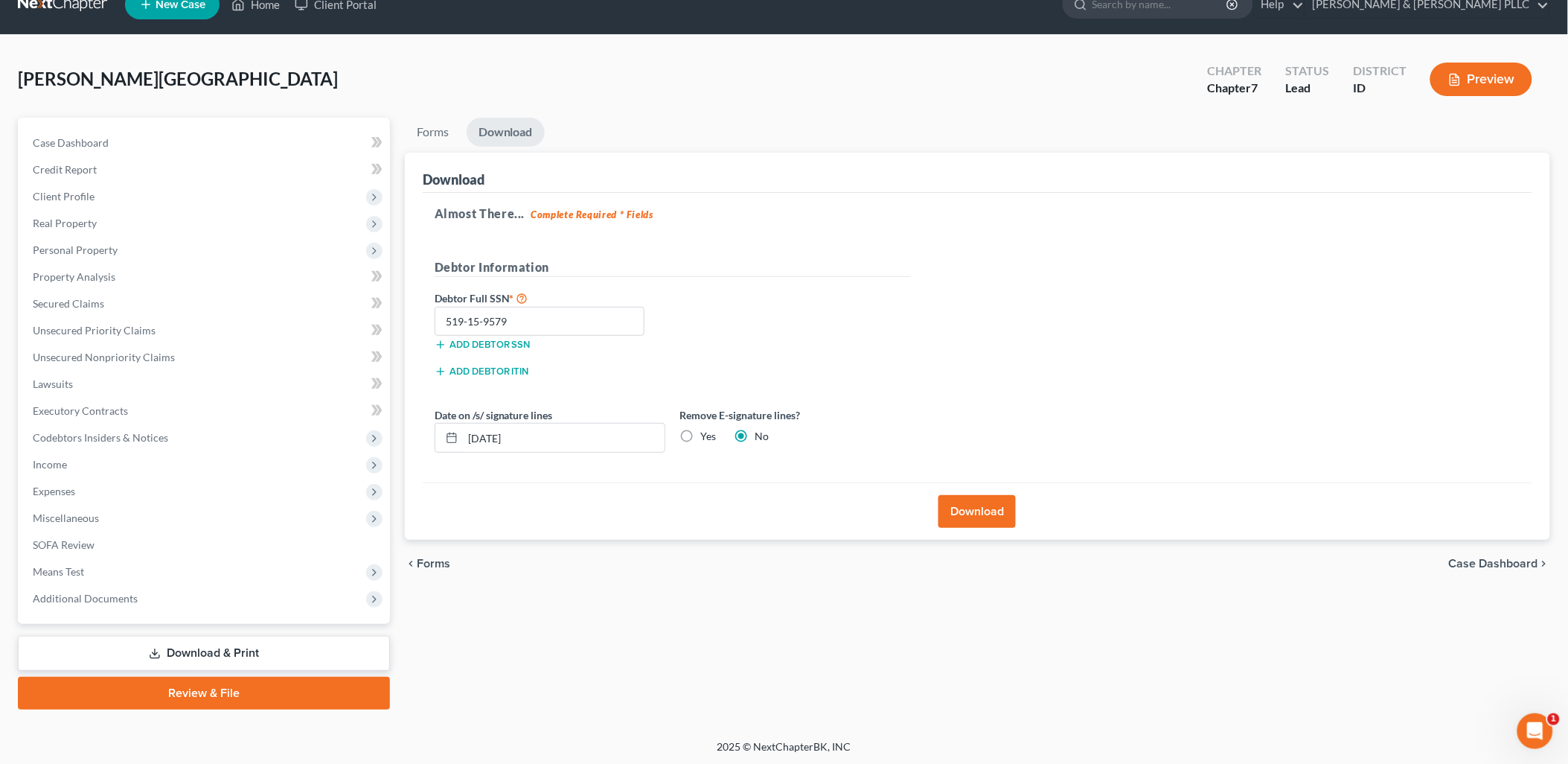
radio input "true"
radio input "false"
click at [980, 507] on button "Download" at bounding box center [977, 512] width 77 height 33
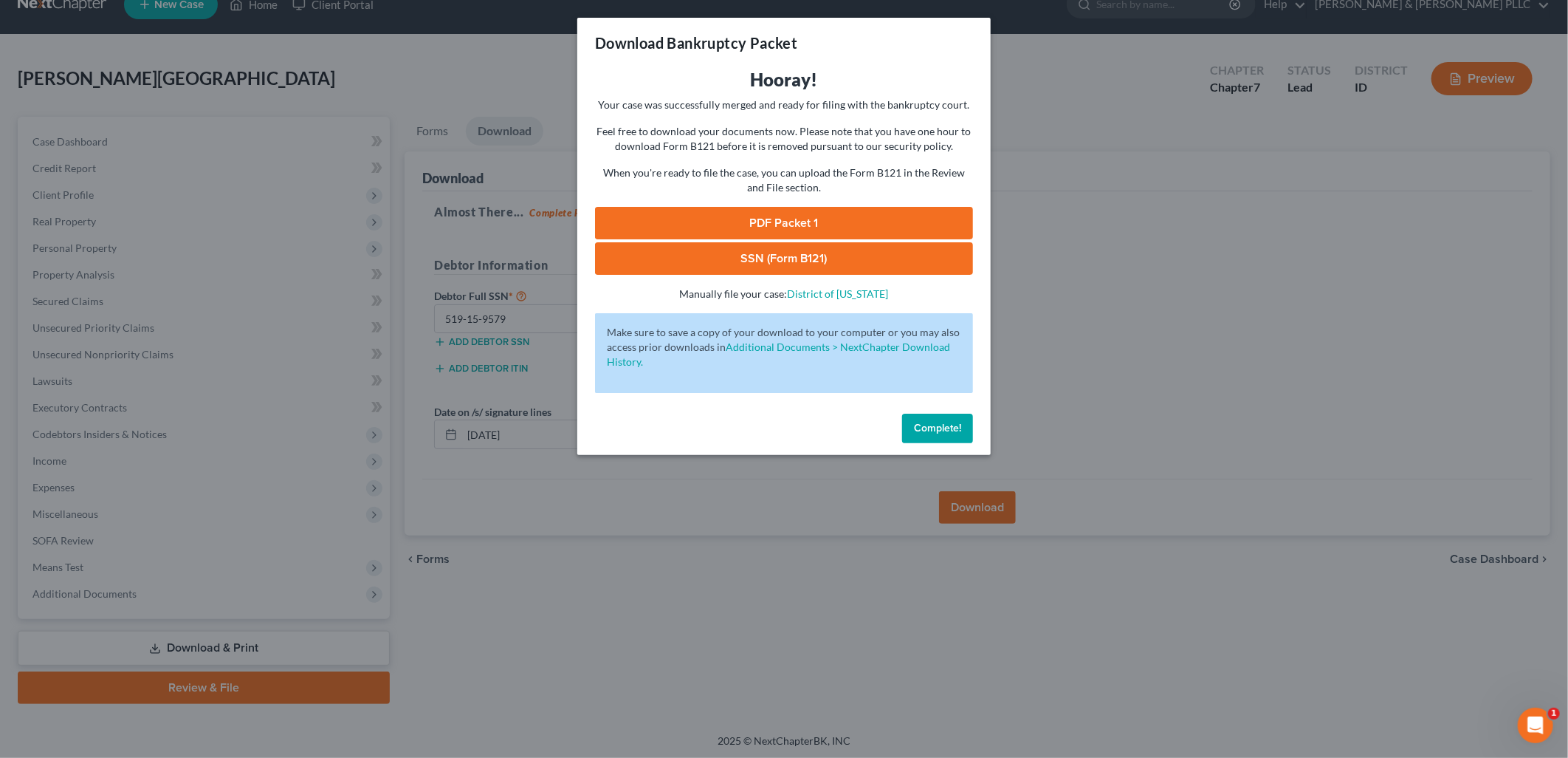
drag, startPoint x: 777, startPoint y: 216, endPoint x: 793, endPoint y: 212, distance: 16.5
click at [778, 216] on link "PDF Packet 1" at bounding box center [784, 223] width 377 height 32
drag, startPoint x: 815, startPoint y: 255, endPoint x: 827, endPoint y: 249, distance: 13.4
click at [816, 254] on link "SSN (Form B121)" at bounding box center [784, 258] width 377 height 32
click at [933, 426] on span "Complete!" at bounding box center [936, 427] width 47 height 12
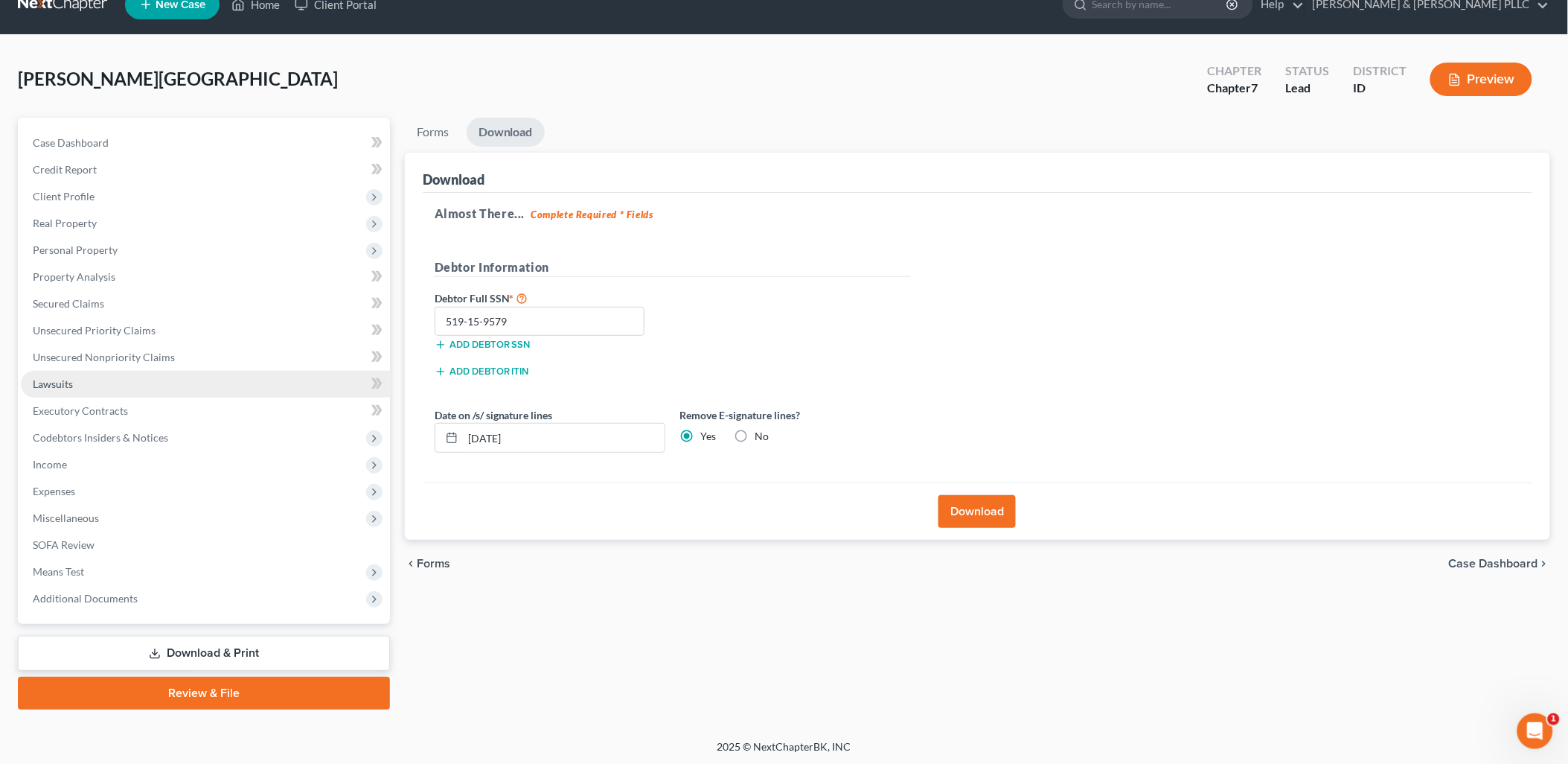
drag, startPoint x: 63, startPoint y: 381, endPoint x: 85, endPoint y: 378, distance: 22.2
click at [63, 381] on span "Lawsuits" at bounding box center [53, 383] width 40 height 13
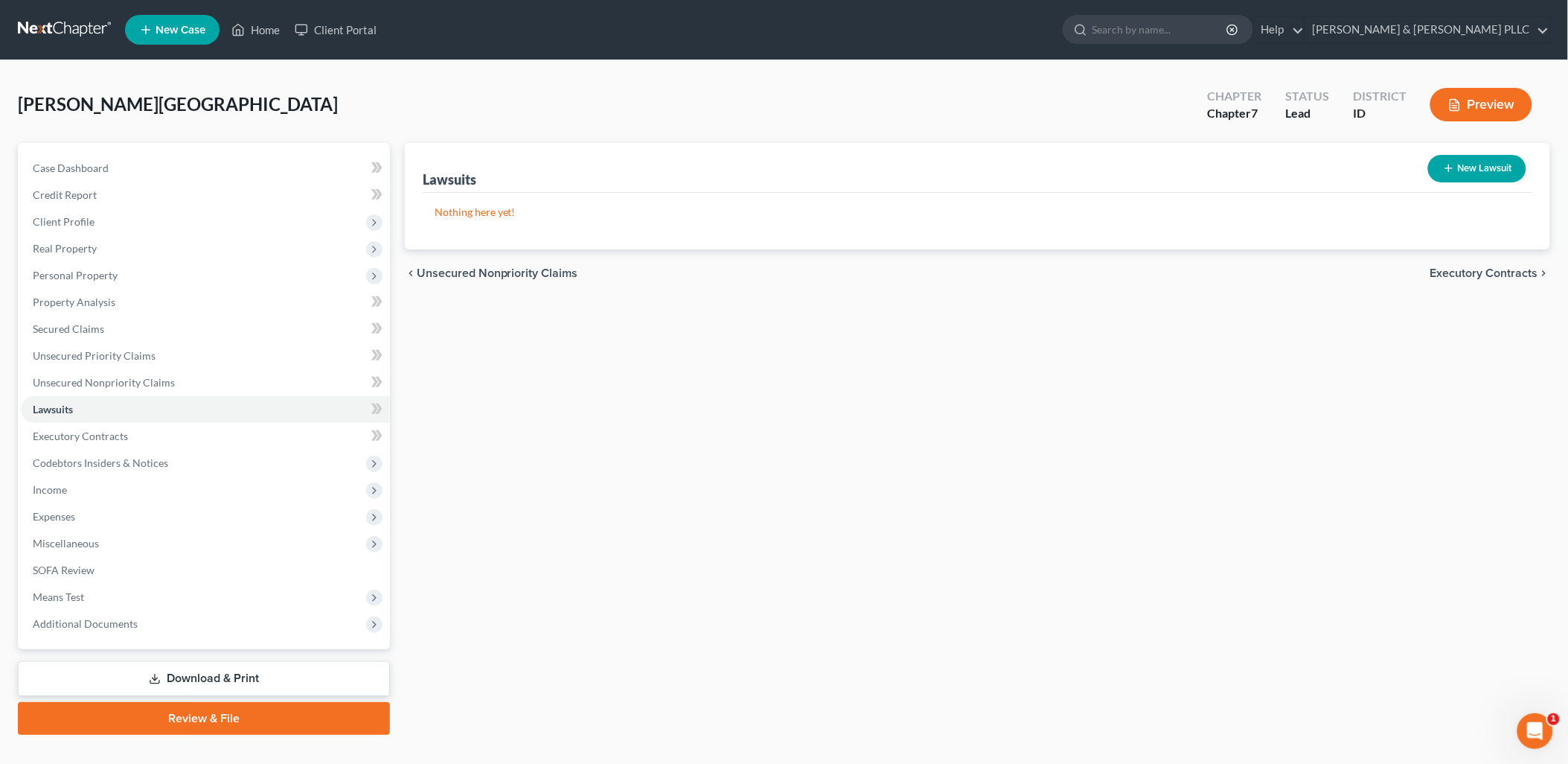
click at [1496, 162] on button "New Lawsuit" at bounding box center [1477, 169] width 98 height 28
select select "0"
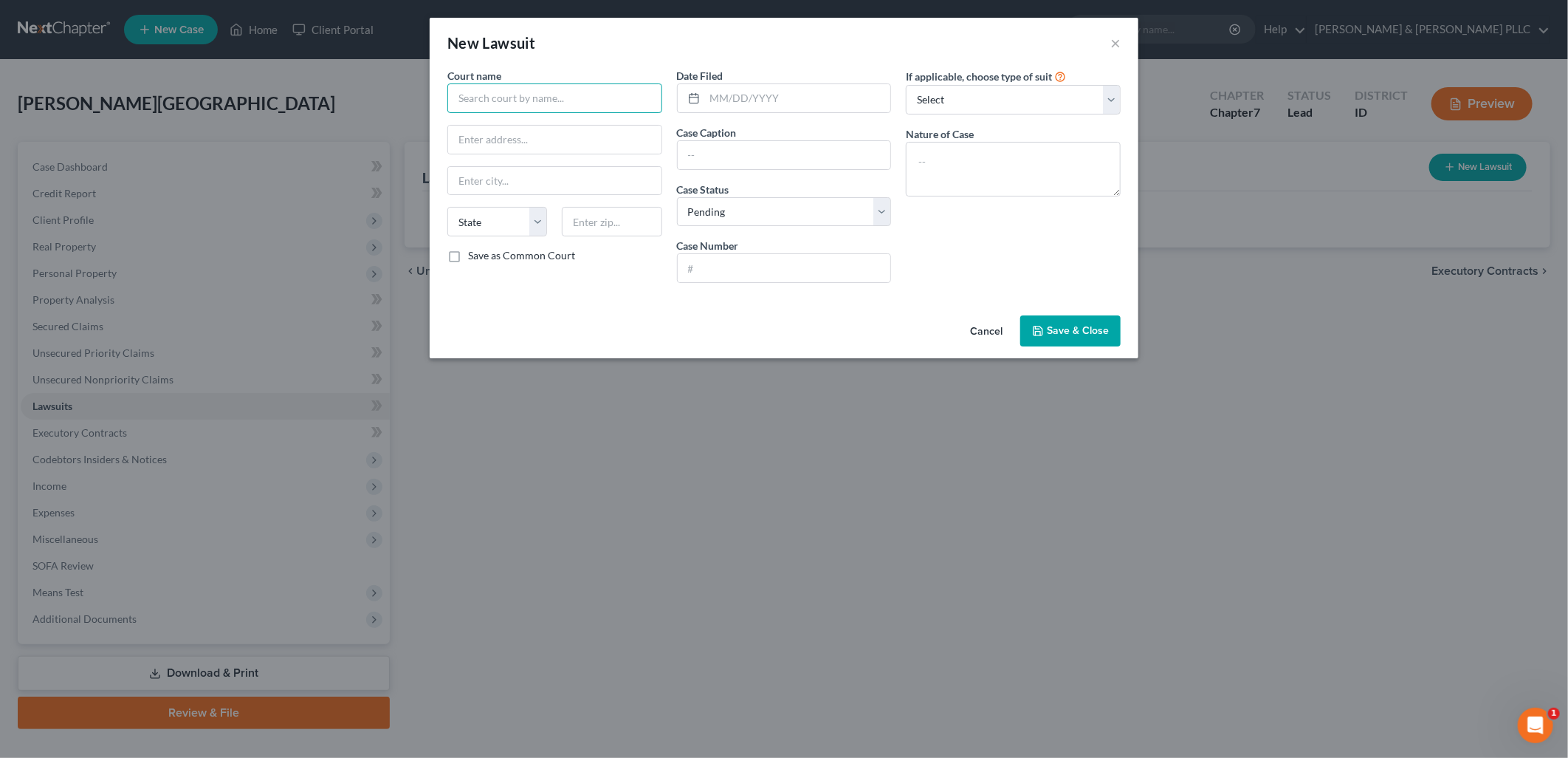
click at [569, 95] on input "text" at bounding box center [554, 97] width 215 height 30
type input "Bonneville County District Court"
type input "605 N. Capital Ave."
type input "Idaho Falls"
select select "13"
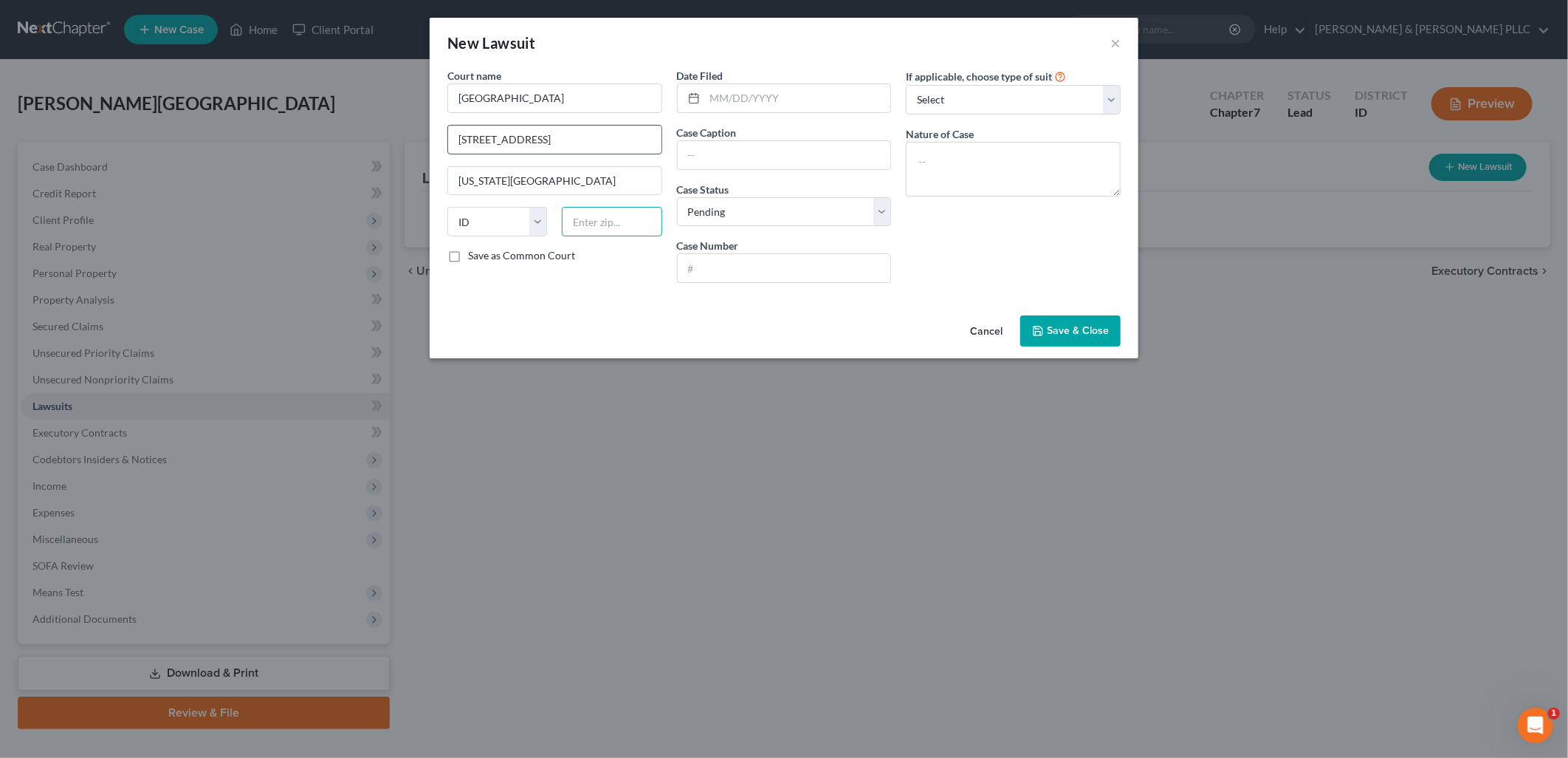
type input "83402"
click at [777, 153] on input "text" at bounding box center [784, 155] width 213 height 28
type input "American Express National Bank vs. Troy Craig"
drag, startPoint x: 890, startPoint y: 216, endPoint x: 864, endPoint y: 216, distance: 26.0
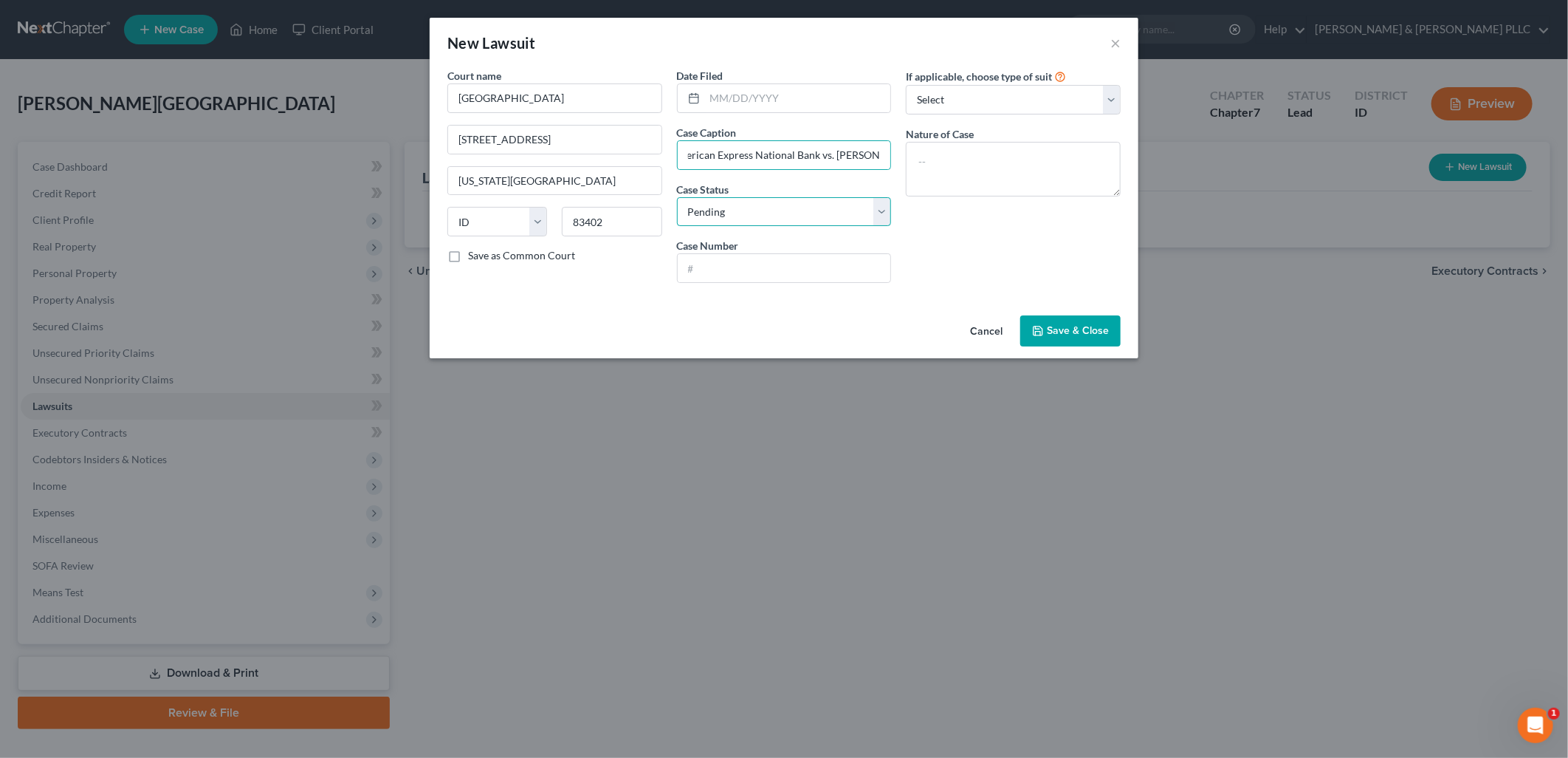
click at [890, 216] on select "Select Pending On Appeal Concluded" at bounding box center [784, 211] width 215 height 30
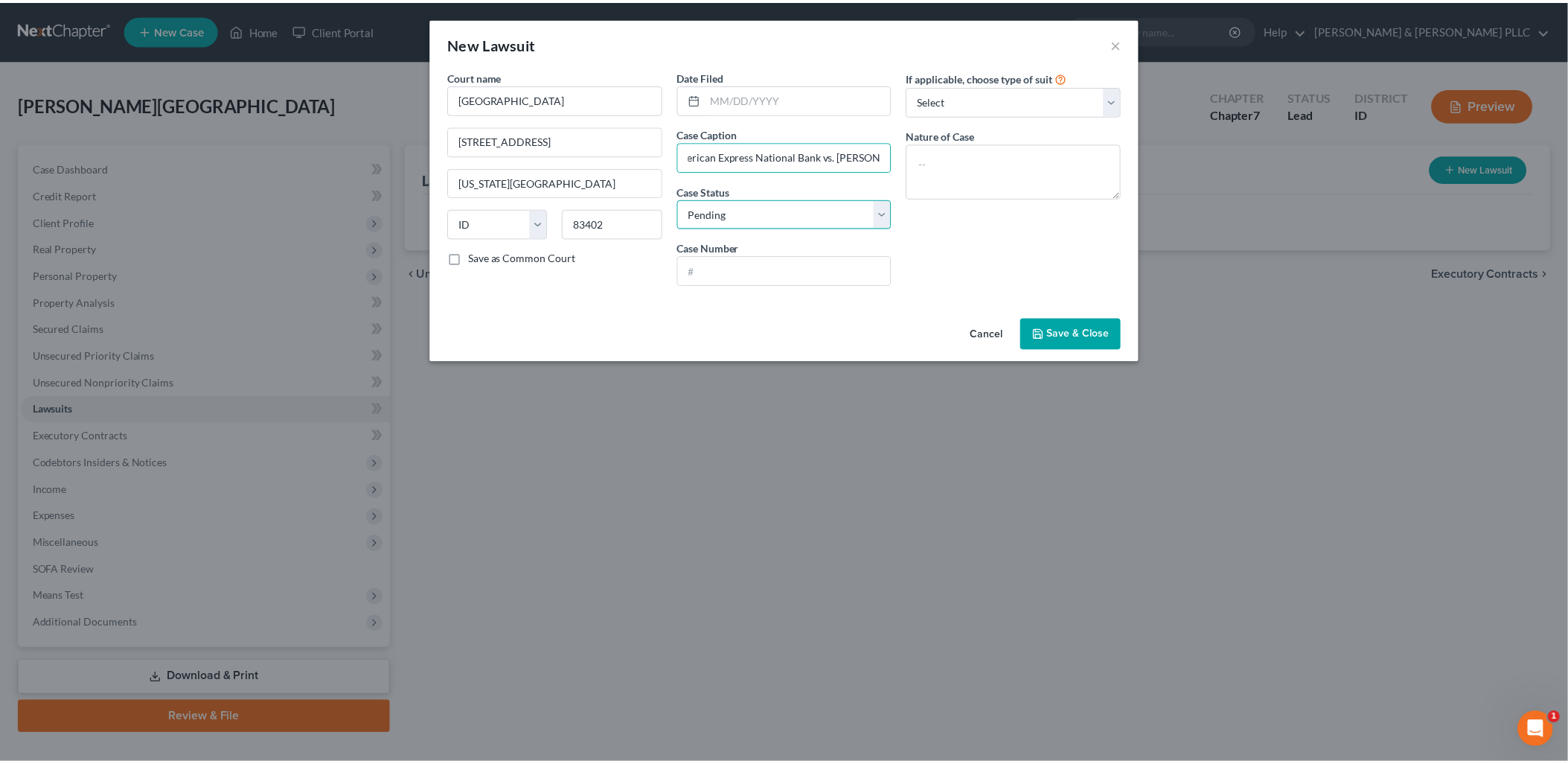
scroll to position [0, 0]
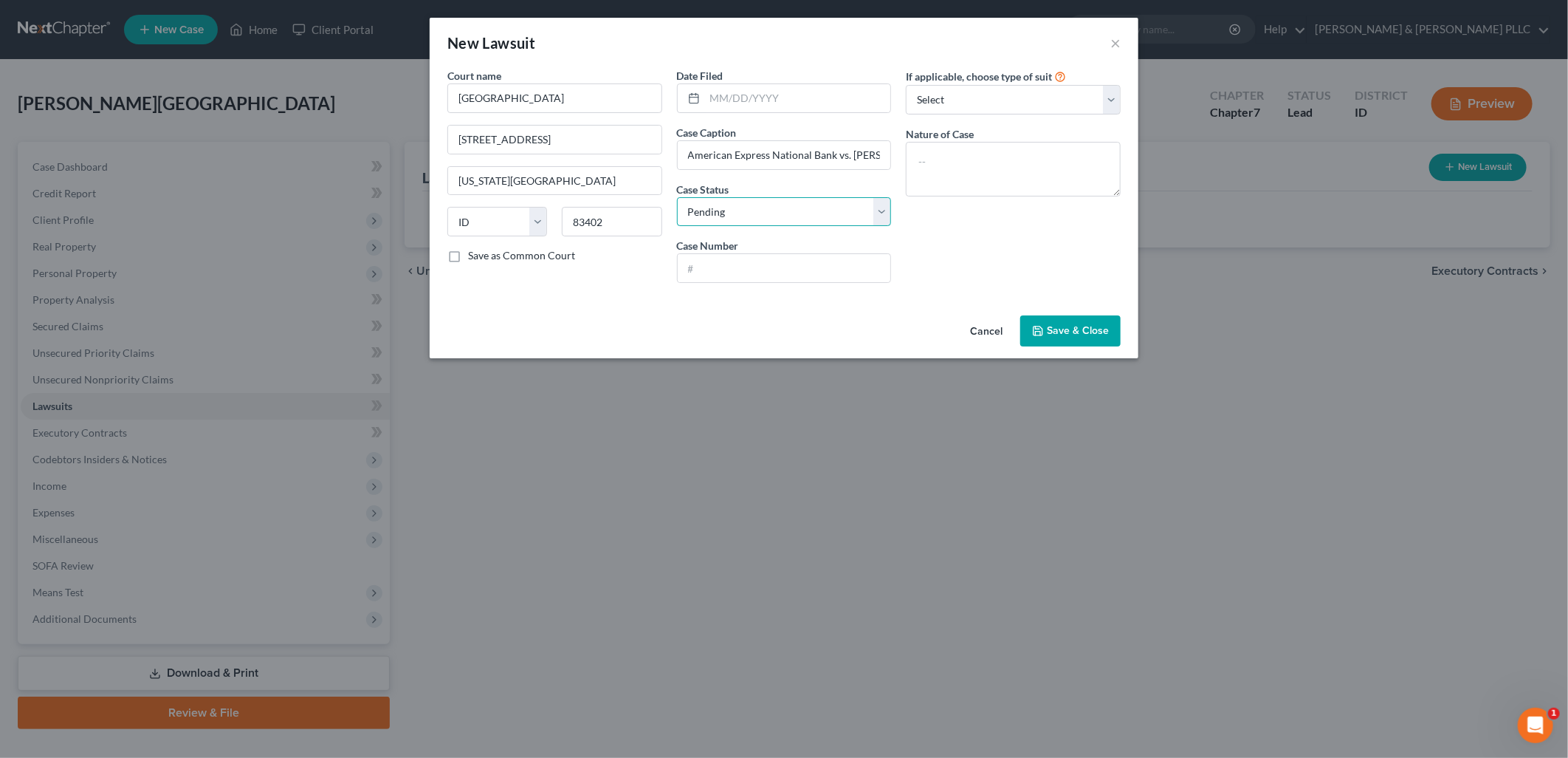
select select "2"
click at [677, 197] on select "Select Pending On Appeal Concluded" at bounding box center [784, 211] width 215 height 30
click at [815, 268] on input "text" at bounding box center [784, 268] width 213 height 28
type input "CV10-25-3255"
click at [1010, 164] on textarea at bounding box center [1013, 168] width 215 height 54
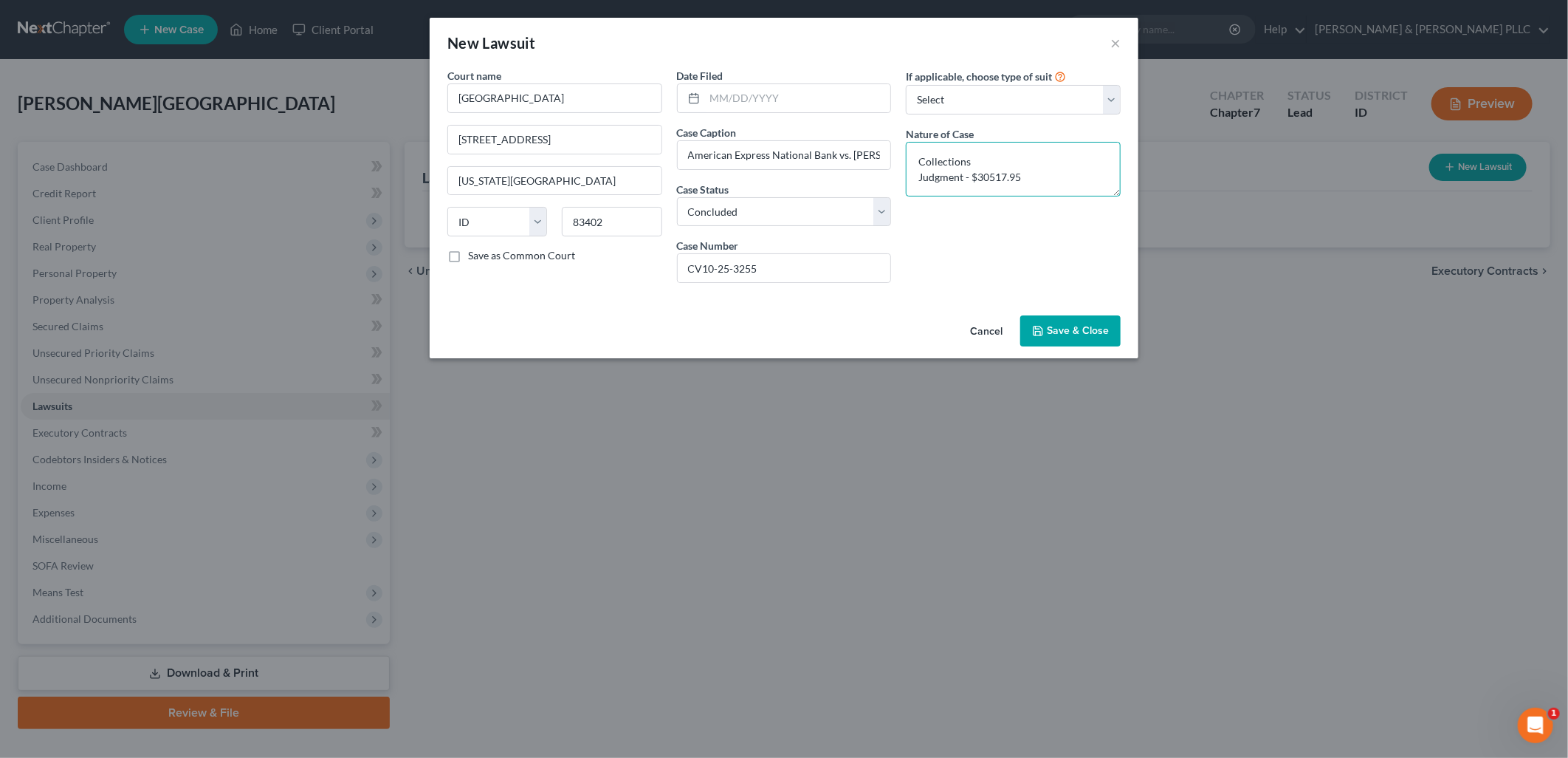
click at [989, 181] on textarea "Collections Judgment - $30517.95" at bounding box center [1013, 168] width 215 height 54
type textarea "Collections Judgment - $30,517.95"
click at [1059, 329] on span "Save & Close" at bounding box center [1077, 330] width 62 height 12
